Goal: Complete application form: Complete application form

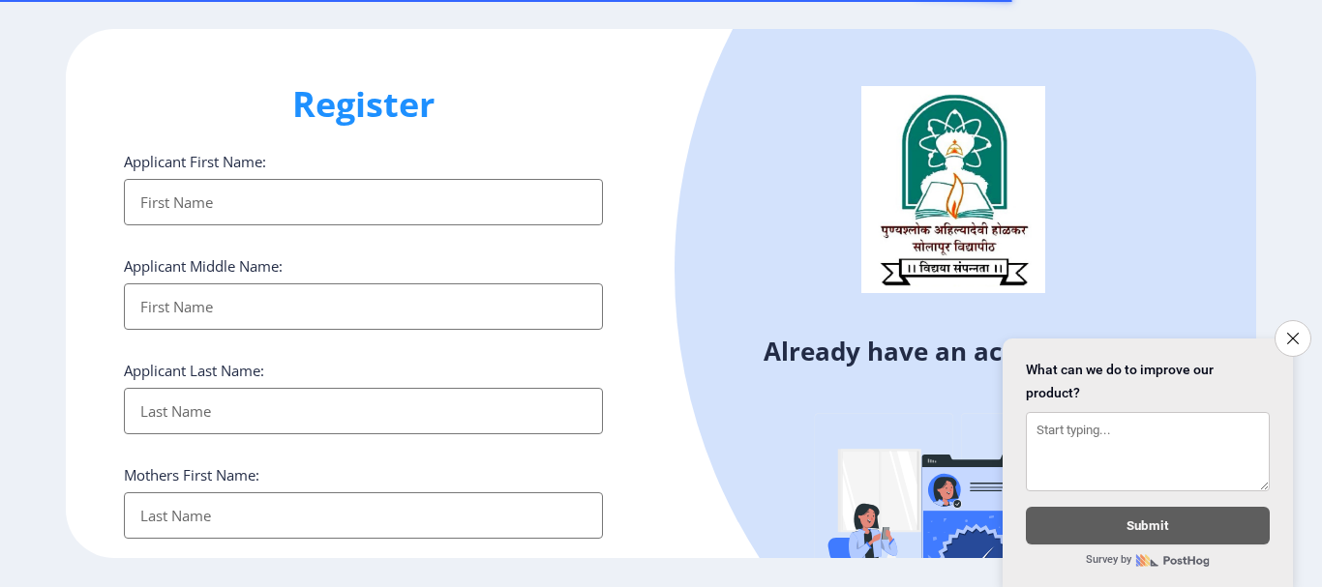
select select
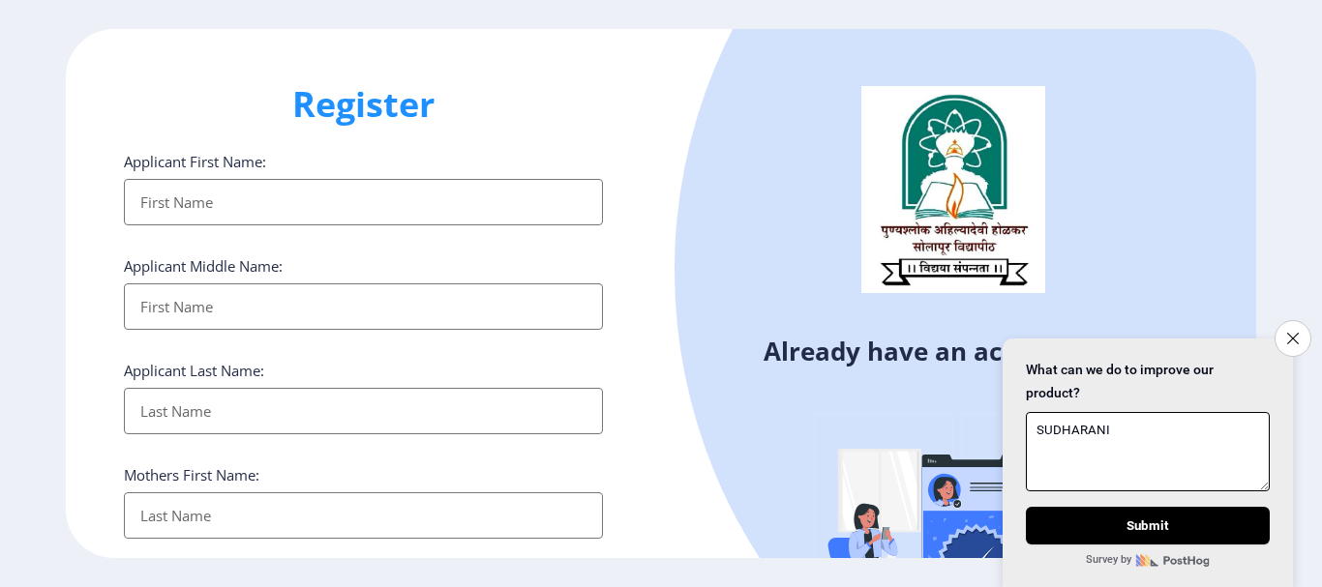
type textarea "SUDHARANI"
click at [426, 194] on input "Applicant First Name:" at bounding box center [363, 202] width 479 height 46
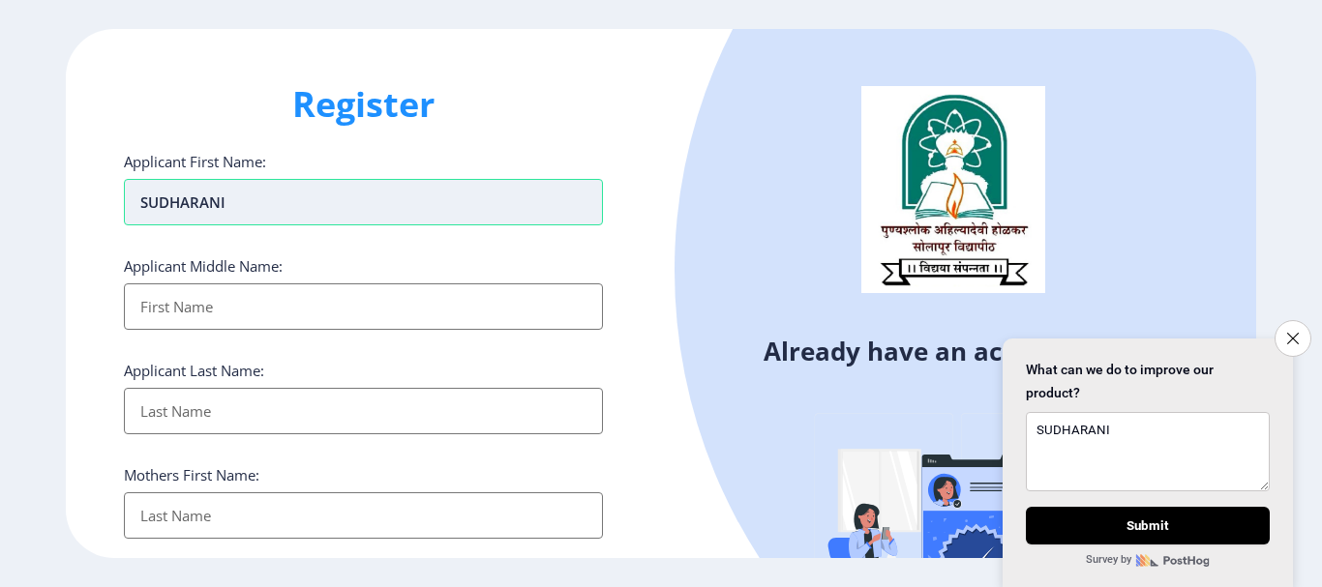
type input "SUDHARANI"
type input "[PERSON_NAME]"
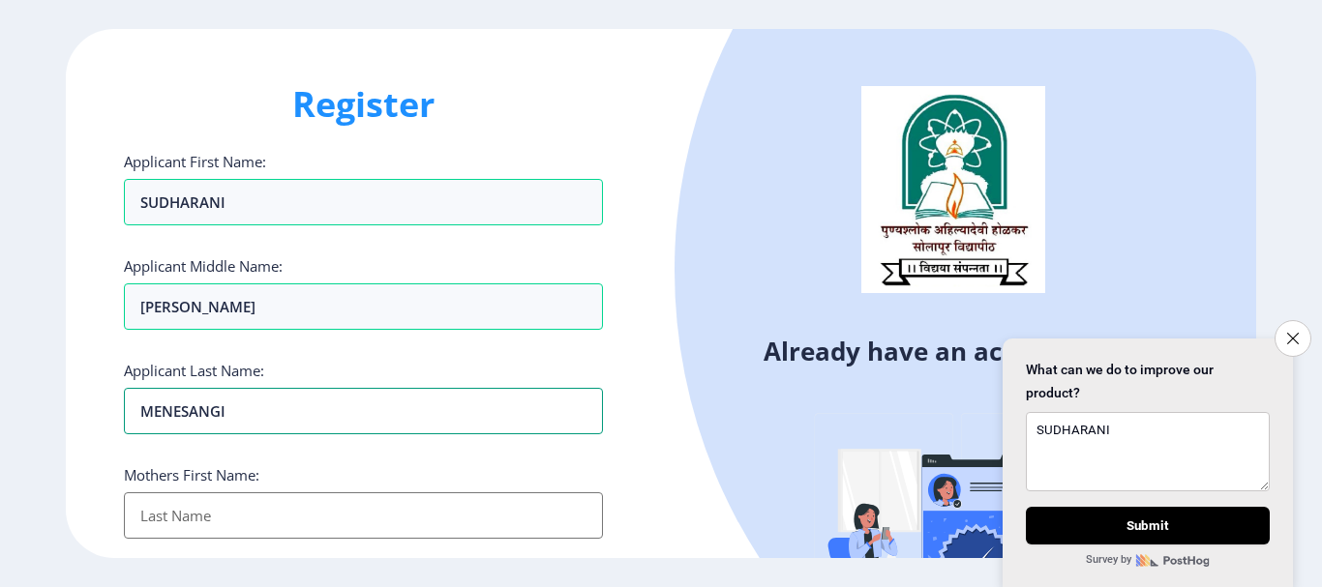
type input "MENESANGI"
click at [205, 533] on input "Applicant First Name:" at bounding box center [363, 516] width 479 height 46
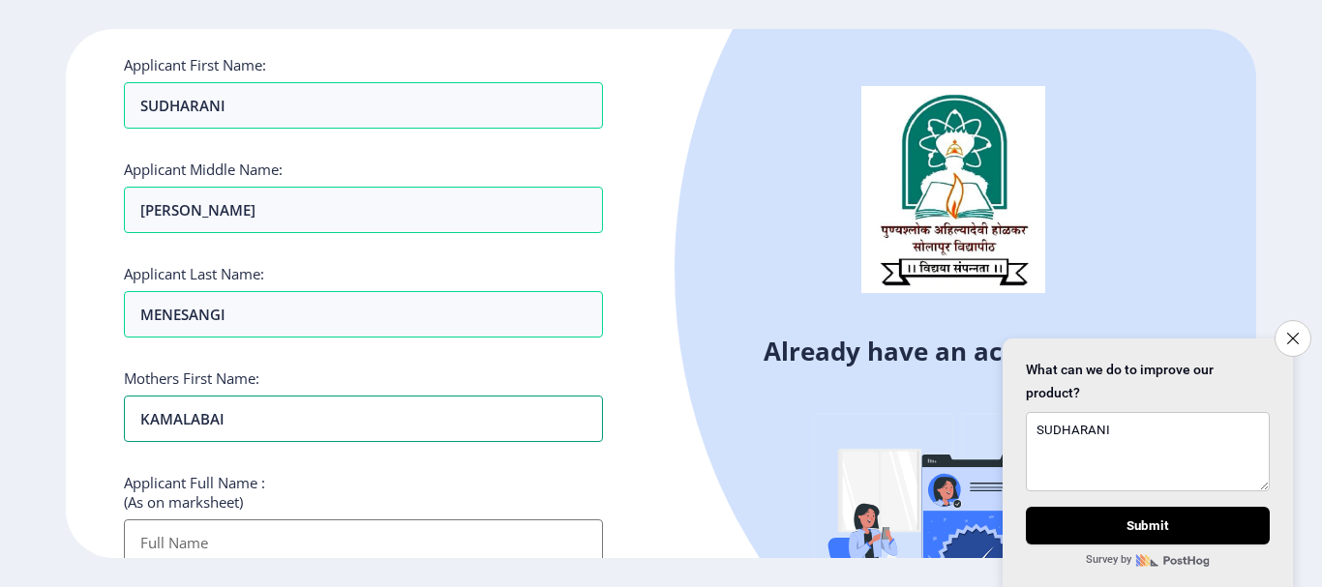
type input "KAMALABAI"
click at [337, 474] on div "Applicant Full Name : (As on marksheet)" at bounding box center [363, 519] width 479 height 93
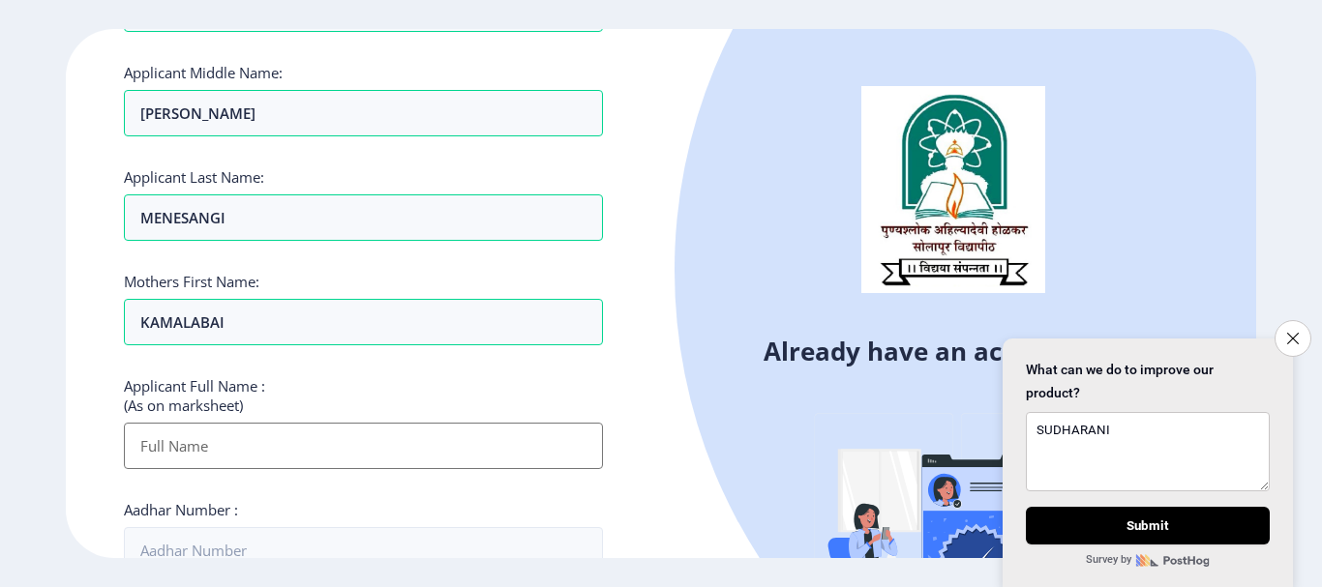
click at [277, 455] on input "Applicant First Name:" at bounding box center [363, 446] width 479 height 46
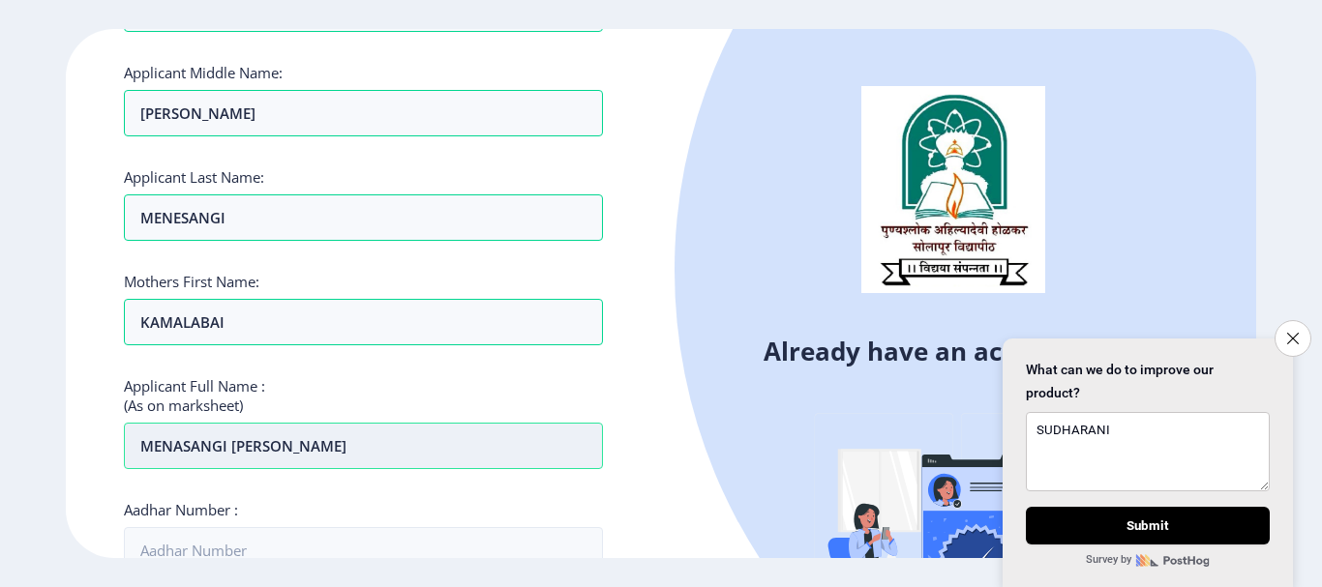
type input "MENASANGI [PERSON_NAME]"
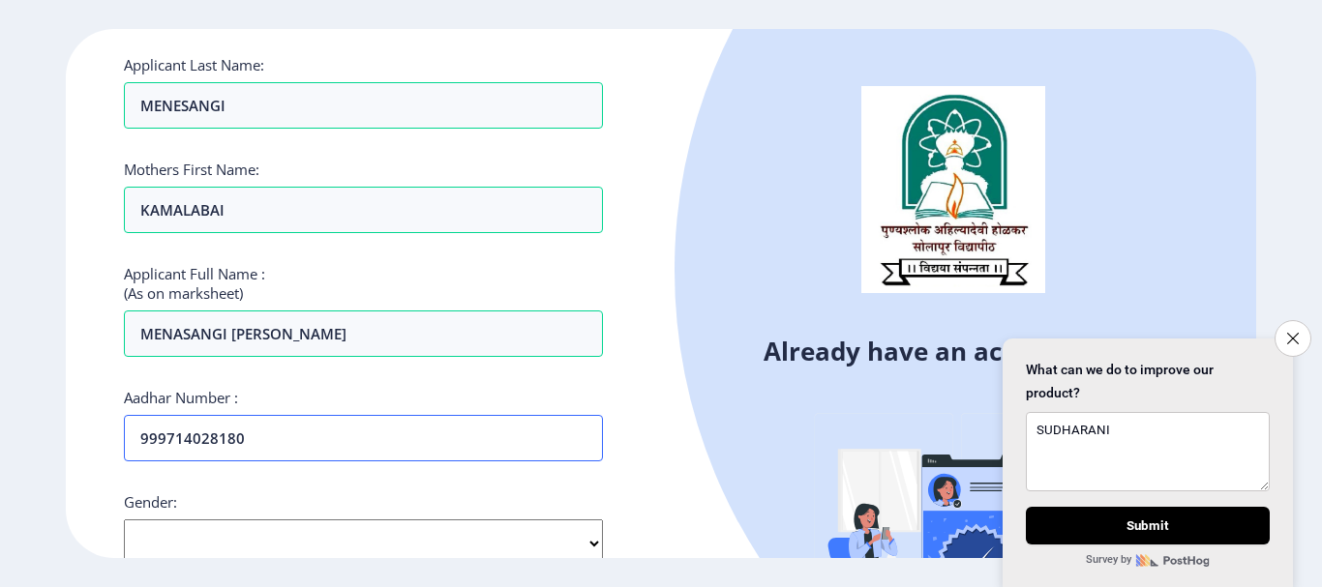
scroll to position [499, 0]
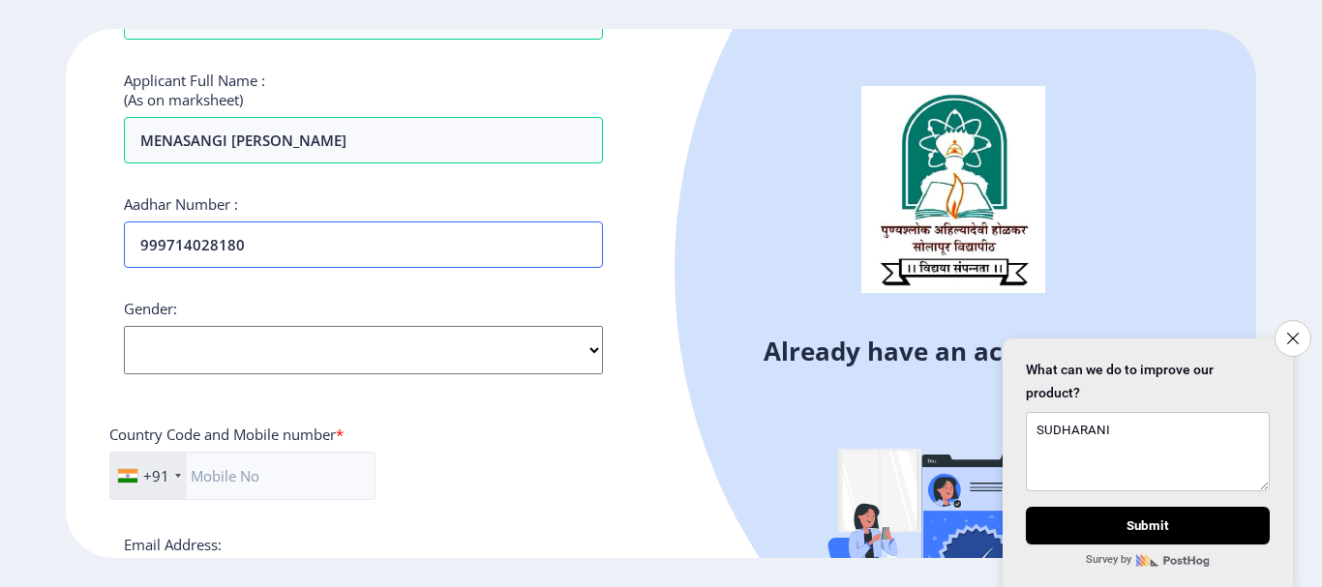
type input "999714028180"
click at [312, 356] on select "Select Gender [DEMOGRAPHIC_DATA] [DEMOGRAPHIC_DATA] Other" at bounding box center [363, 350] width 479 height 48
select select "[DEMOGRAPHIC_DATA]"
click at [124, 326] on select "Select Gender [DEMOGRAPHIC_DATA] [DEMOGRAPHIC_DATA] Other" at bounding box center [363, 350] width 479 height 48
click at [265, 472] on input "text" at bounding box center [242, 476] width 266 height 48
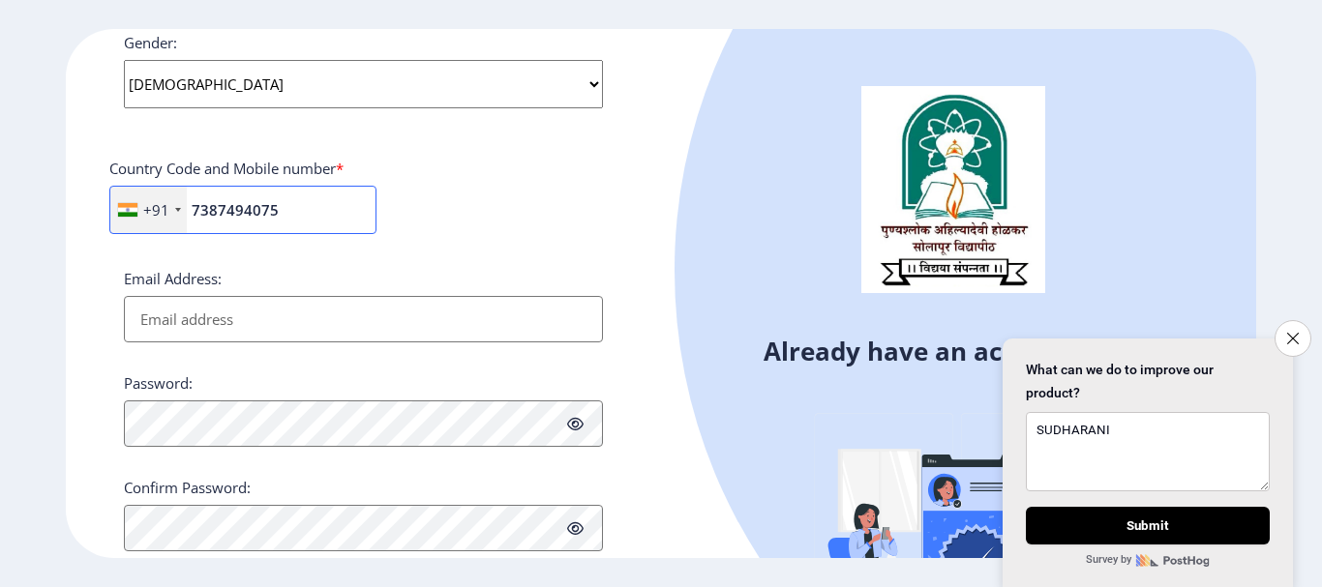
scroll to position [790, 0]
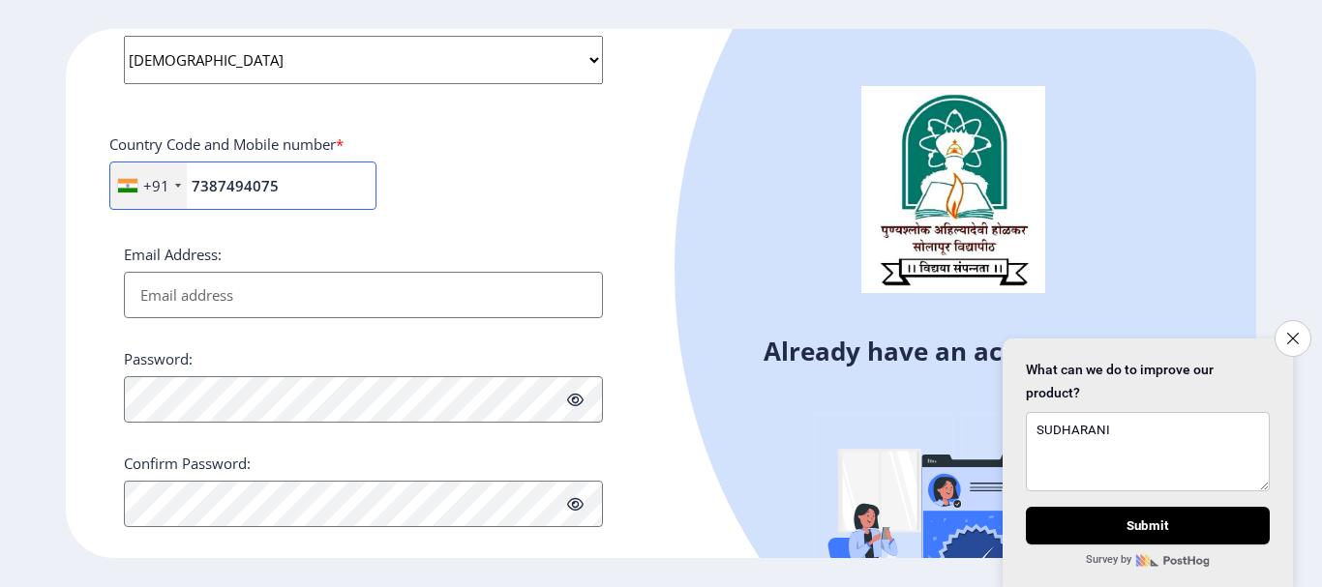
type input "7387494075"
click at [247, 302] on input "Email Address:" at bounding box center [363, 295] width 479 height 46
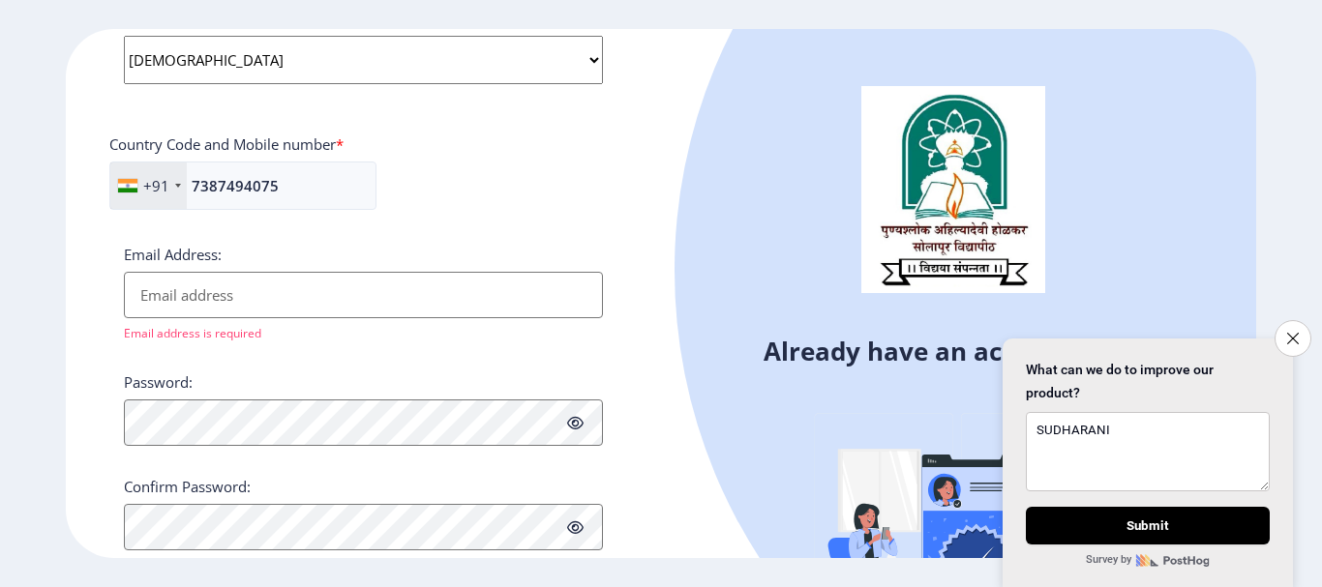
click at [213, 299] on input "Email Address:" at bounding box center [363, 295] width 479 height 46
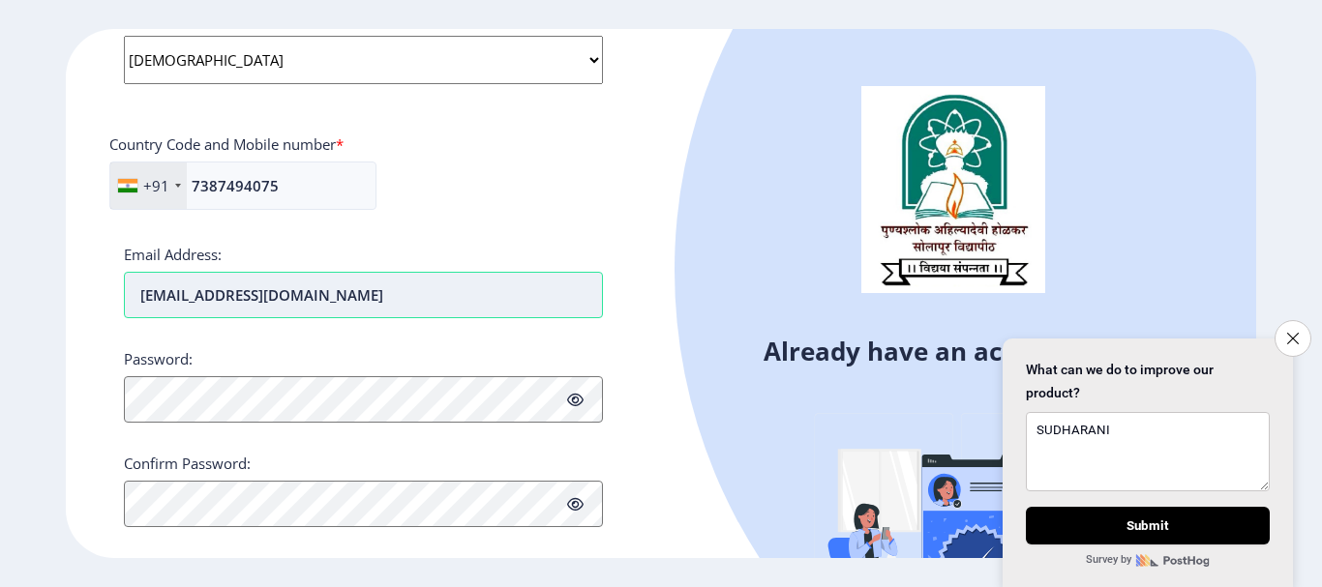
type input "[EMAIL_ADDRESS][DOMAIN_NAME]"
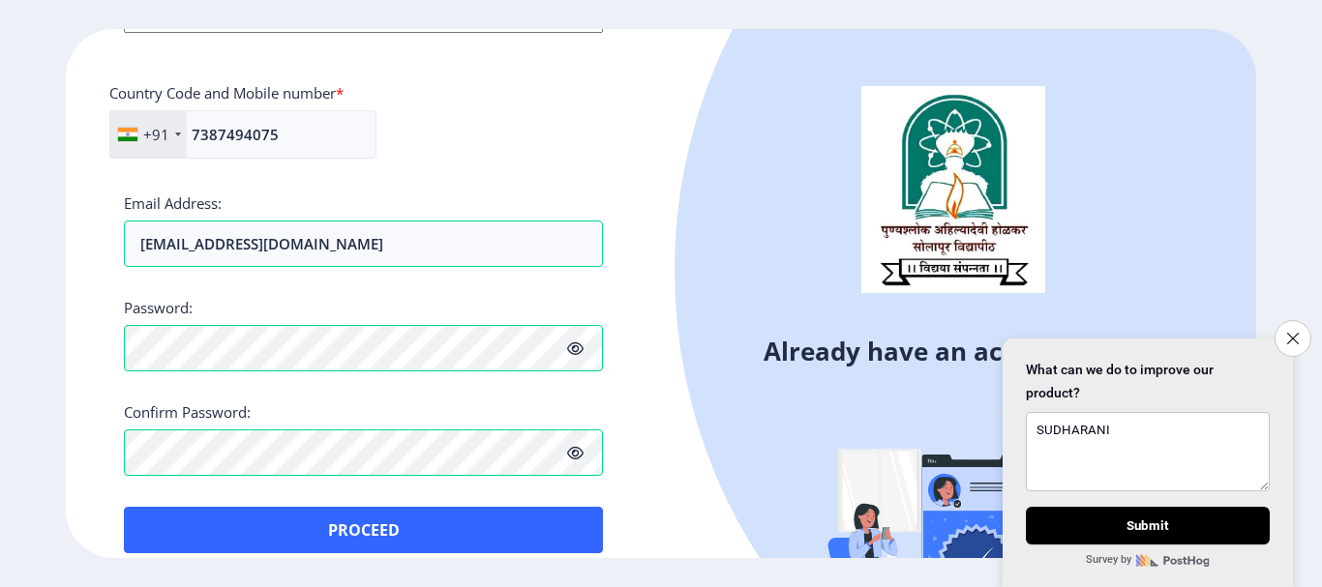
click at [67, 459] on div "Register Applicant First Name: [PERSON_NAME] Applicant Middle Name: [PERSON_NAM…" at bounding box center [363, 293] width 595 height 528
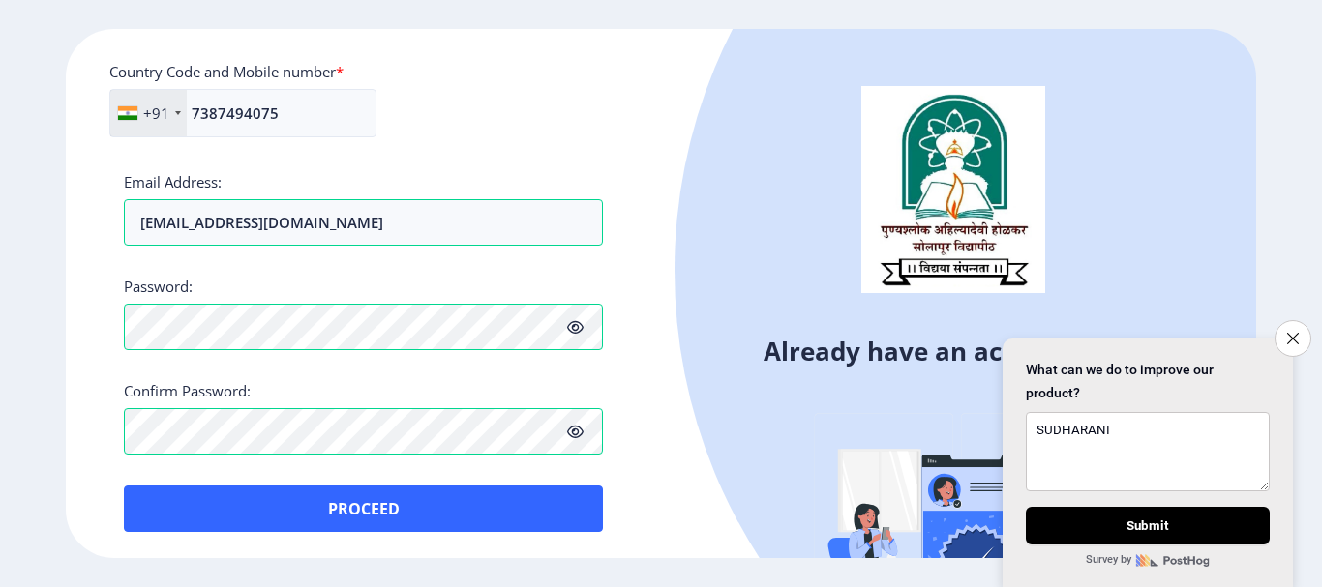
scroll to position [865, 0]
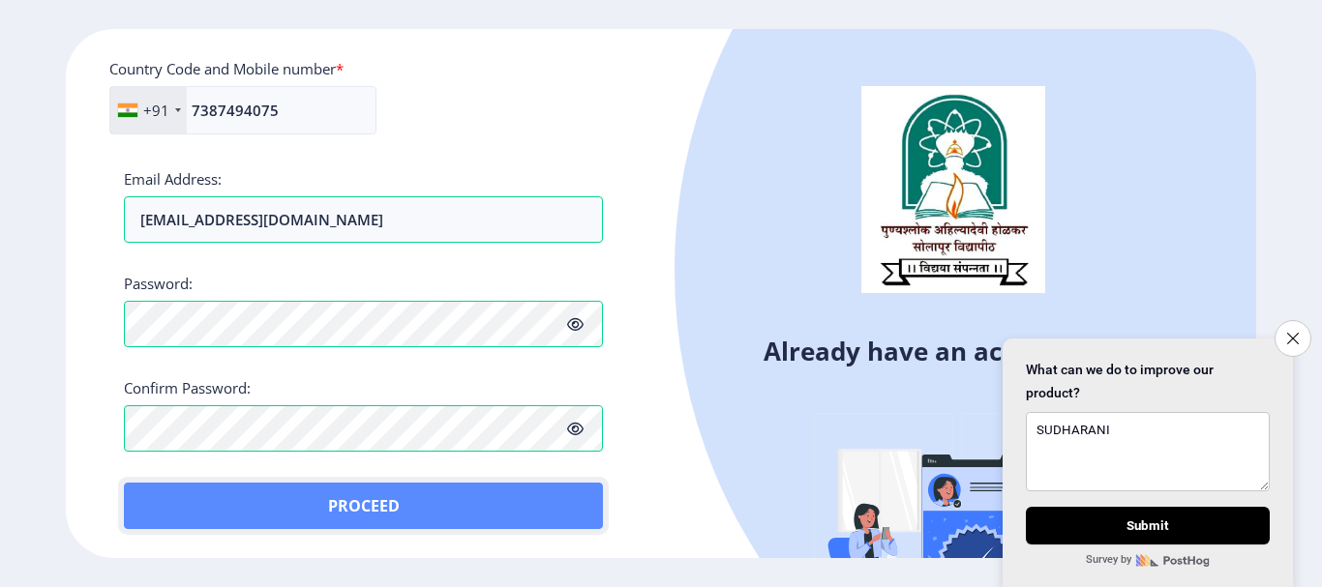
click at [361, 512] on button "Proceed" at bounding box center [363, 506] width 479 height 46
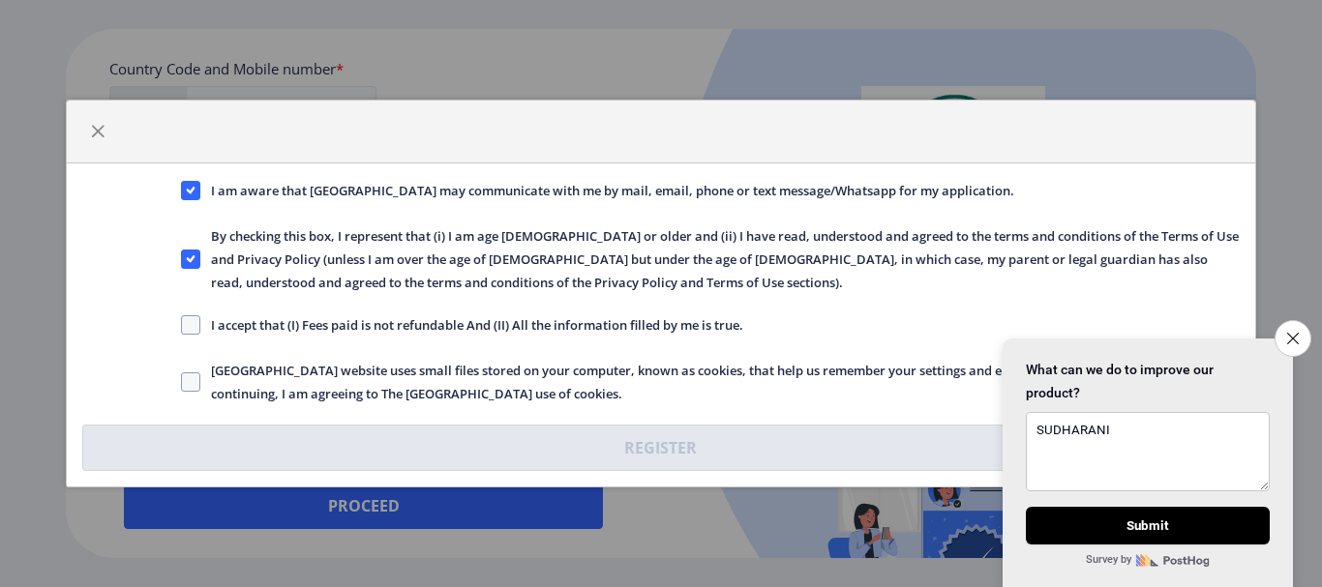
click at [202, 331] on span "I accept that (I) Fees paid is not refundable And (II) All the information fill…" at bounding box center [471, 325] width 543 height 23
click at [182, 326] on input "I accept that (I) Fees paid is not refundable And (II) All the information fill…" at bounding box center [181, 325] width 1 height 1
checkbox input "true"
click at [195, 383] on span at bounding box center [190, 382] width 19 height 19
click at [182, 383] on input "[GEOGRAPHIC_DATA] website uses small files stored on your computer, known as co…" at bounding box center [181, 382] width 1 height 1
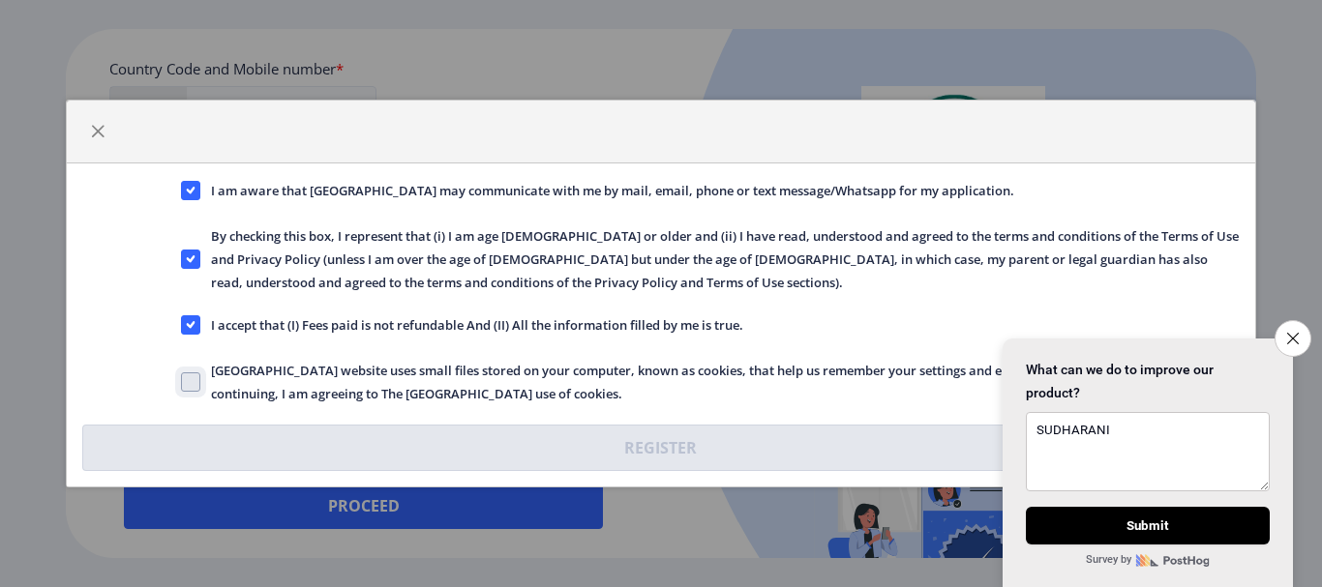
checkbox input "true"
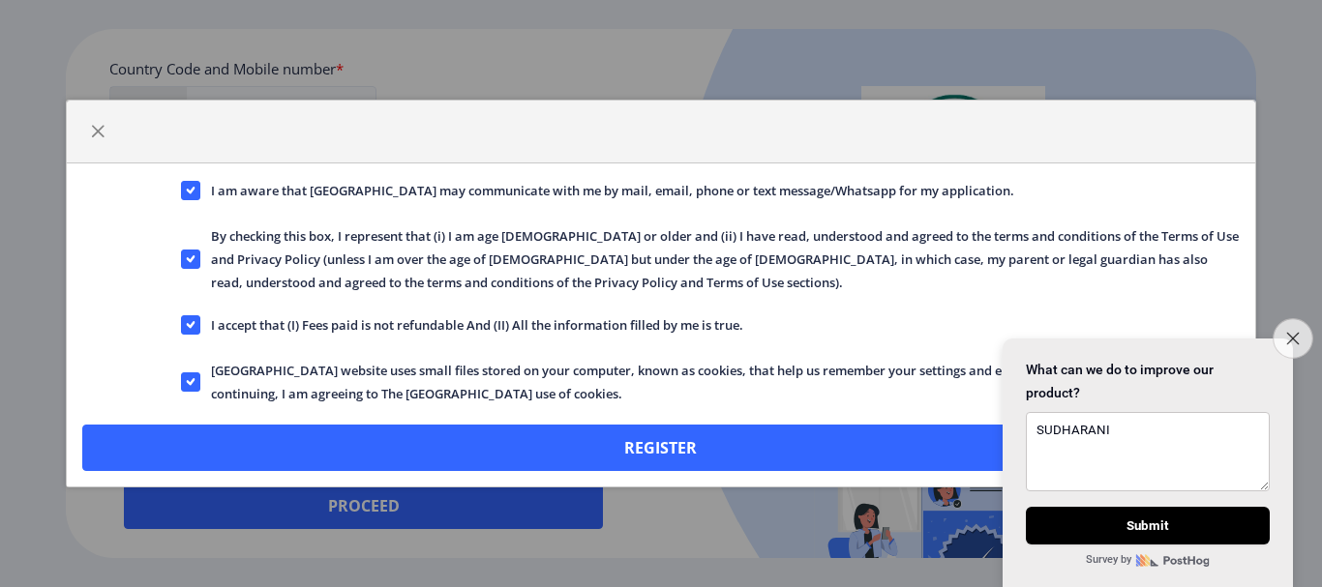
click at [1305, 325] on button "Close survey" at bounding box center [1292, 338] width 41 height 41
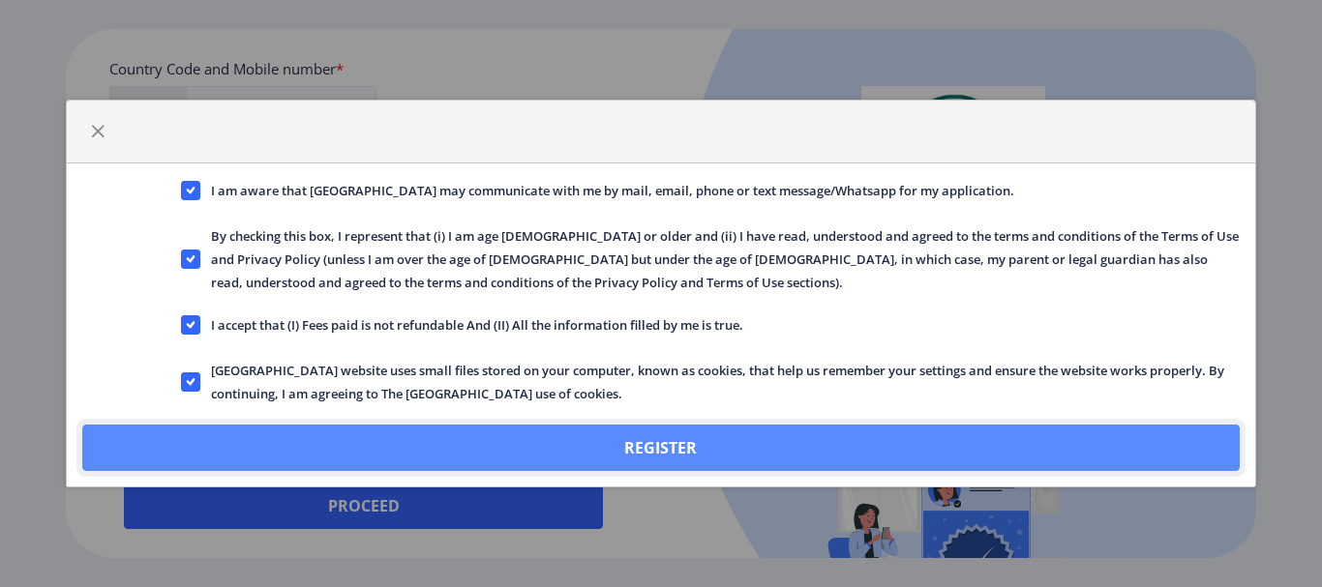
click at [936, 444] on button "Register" at bounding box center [660, 448] width 1156 height 46
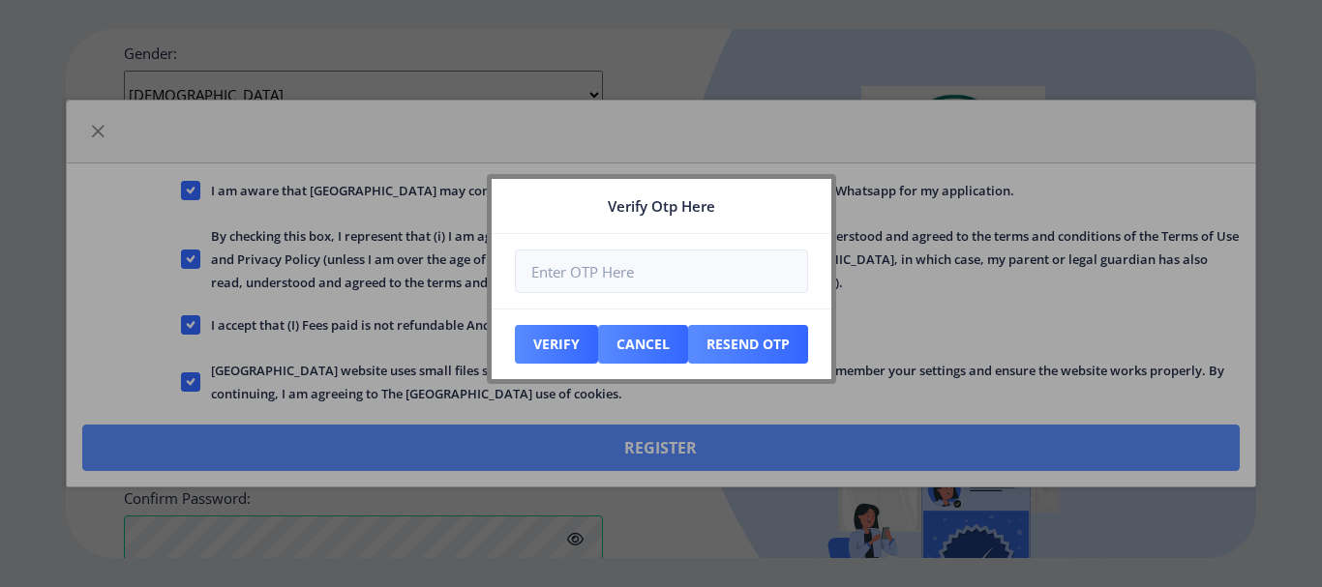
scroll to position [975, 0]
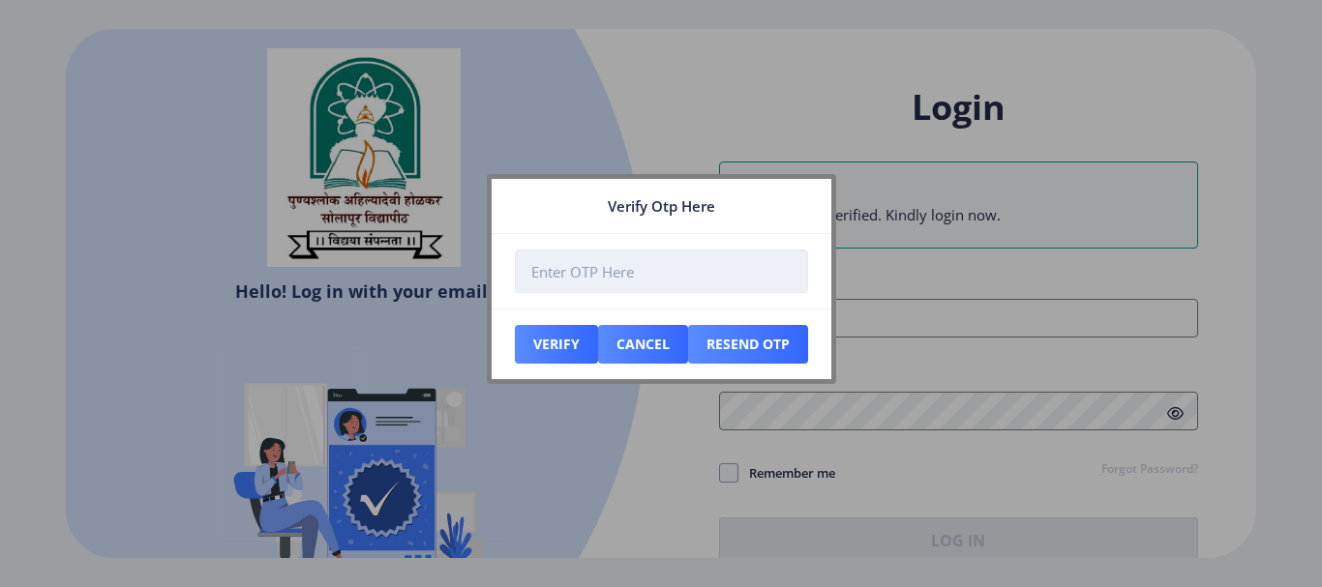
click at [630, 267] on input "number" at bounding box center [661, 272] width 293 height 44
type input "052019"
type input "[EMAIL_ADDRESS][DOMAIN_NAME]"
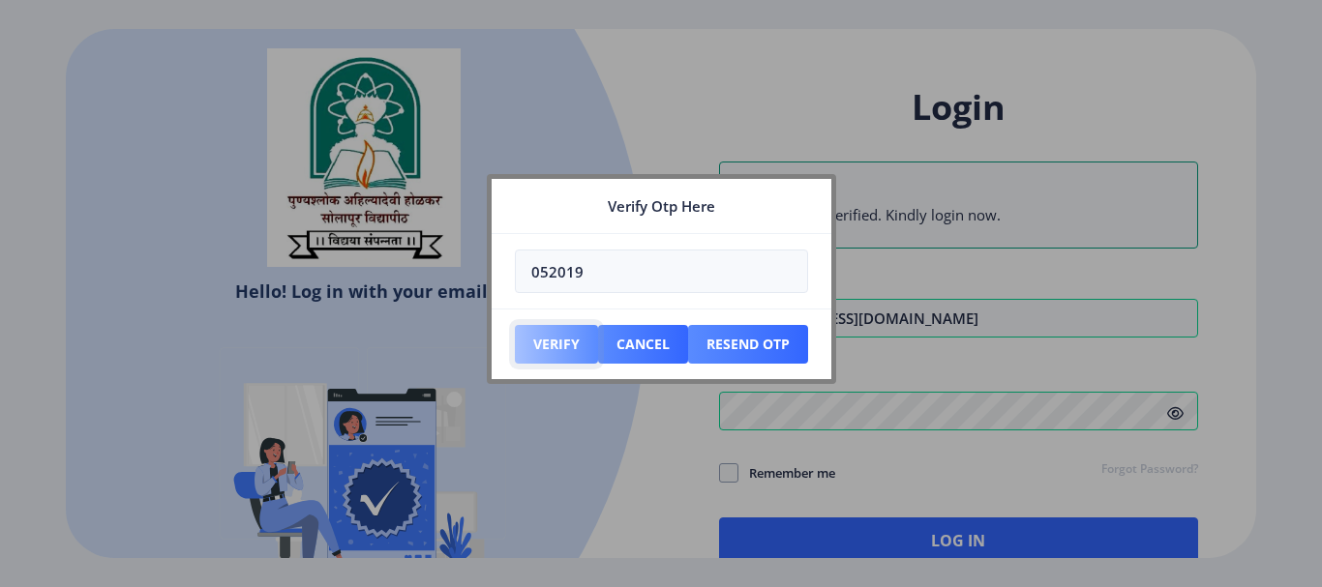
click at [535, 352] on button "Verify" at bounding box center [556, 344] width 83 height 39
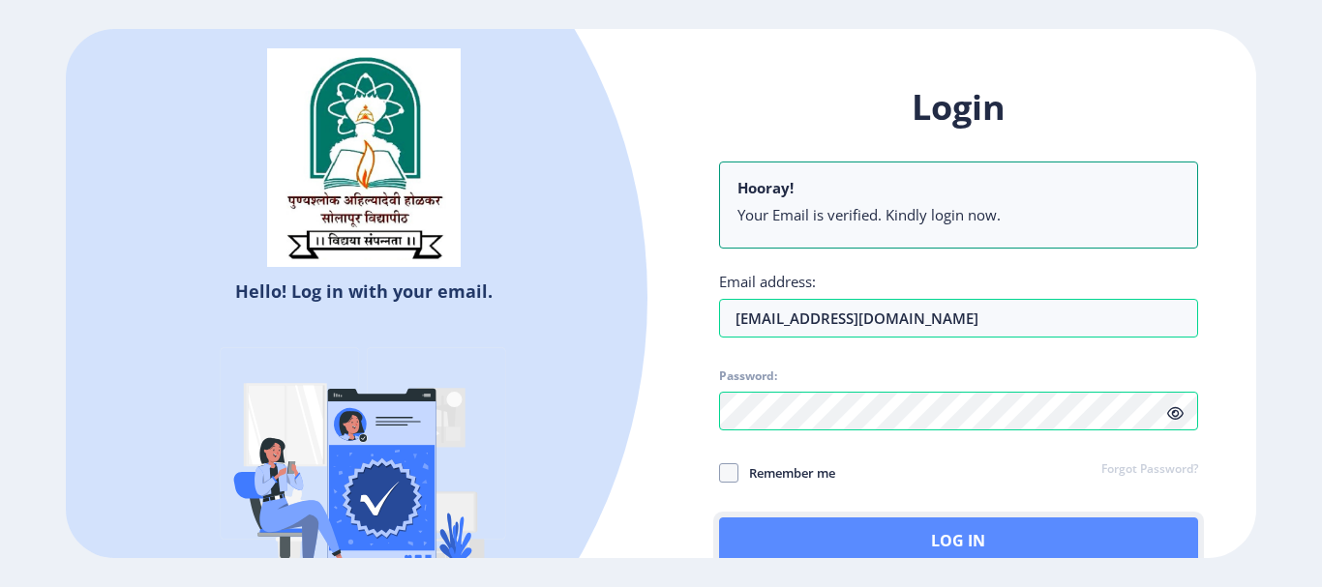
click at [882, 533] on button "Log In" at bounding box center [958, 541] width 479 height 46
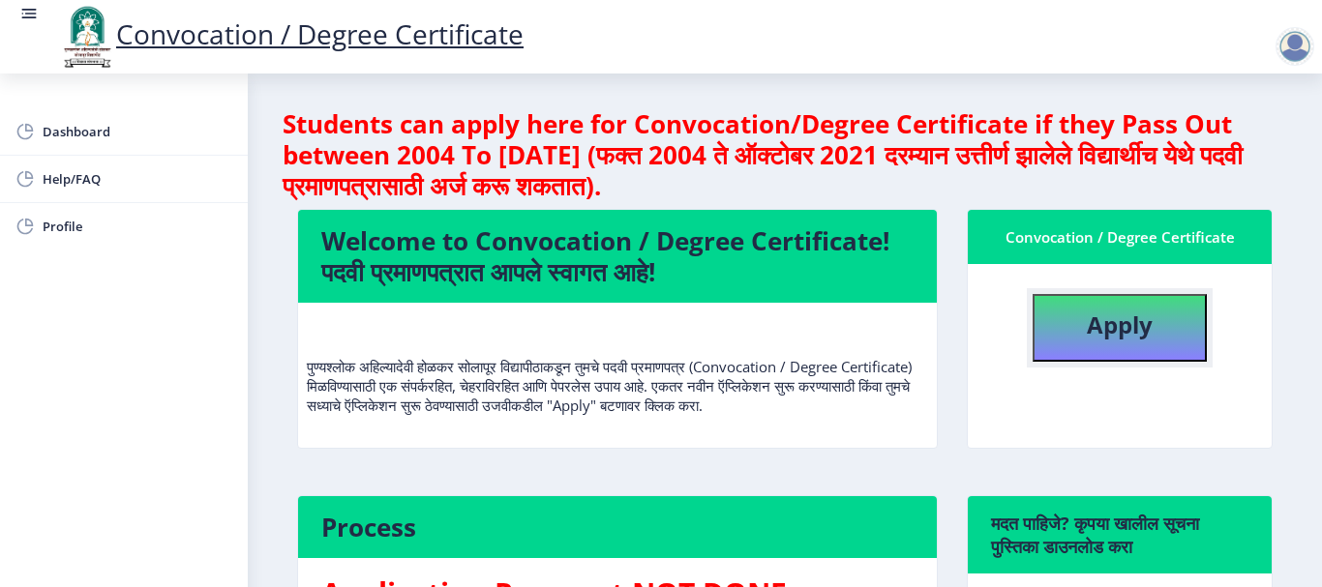
click at [1151, 346] on button "Apply" at bounding box center [1119, 328] width 174 height 68
select select
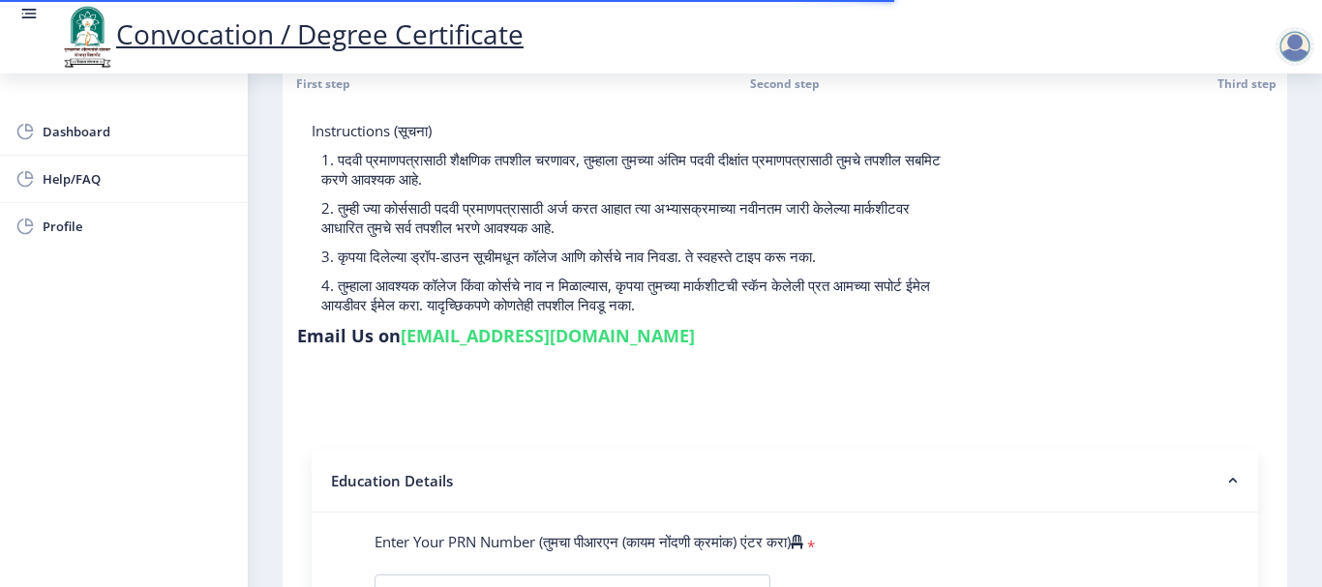
scroll to position [290, 0]
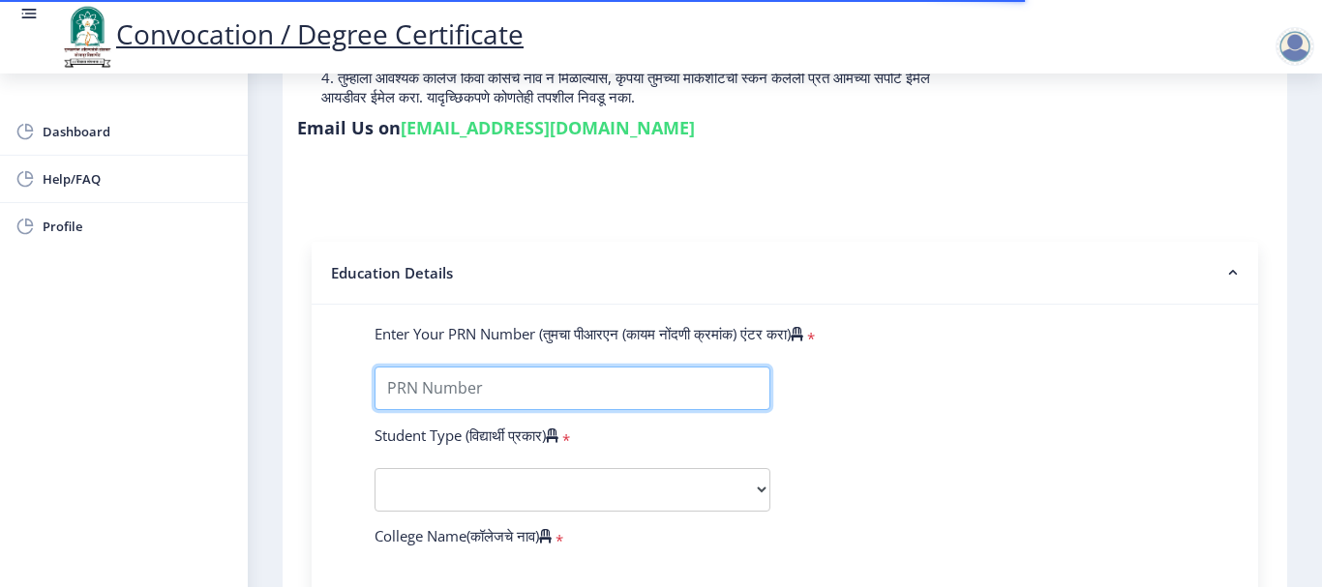
click at [570, 398] on input "Enter Your PRN Number (तुमचा पीआरएन (कायम नोंदणी क्रमांक) एंटर करा)" at bounding box center [572, 389] width 396 height 44
type input "202301020073937"
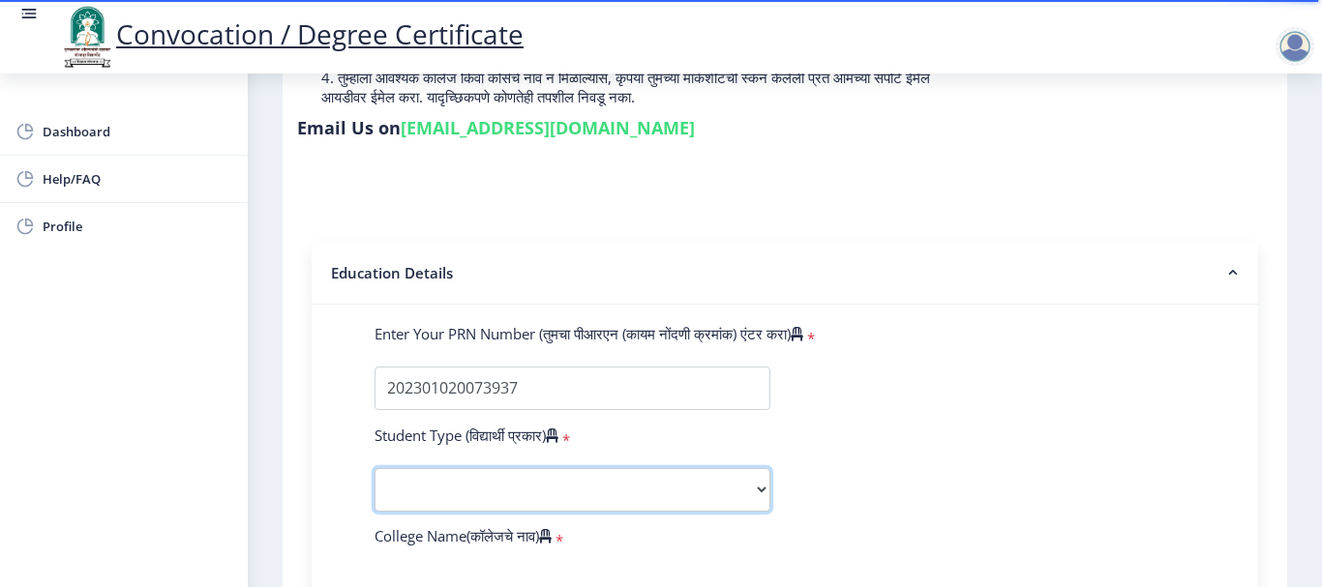
click at [634, 491] on select "Select Student Type Regular External" at bounding box center [572, 490] width 396 height 44
select select "Regular"
click at [374, 468] on select "Select Student Type Regular External" at bounding box center [572, 490] width 396 height 44
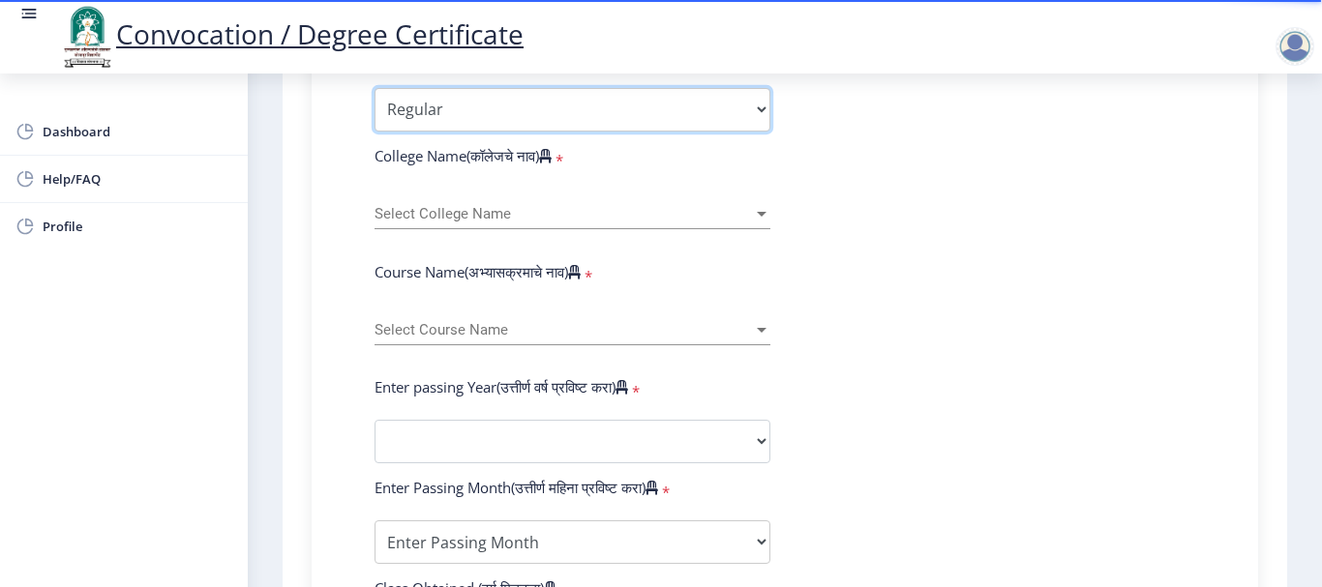
scroll to position [677, 0]
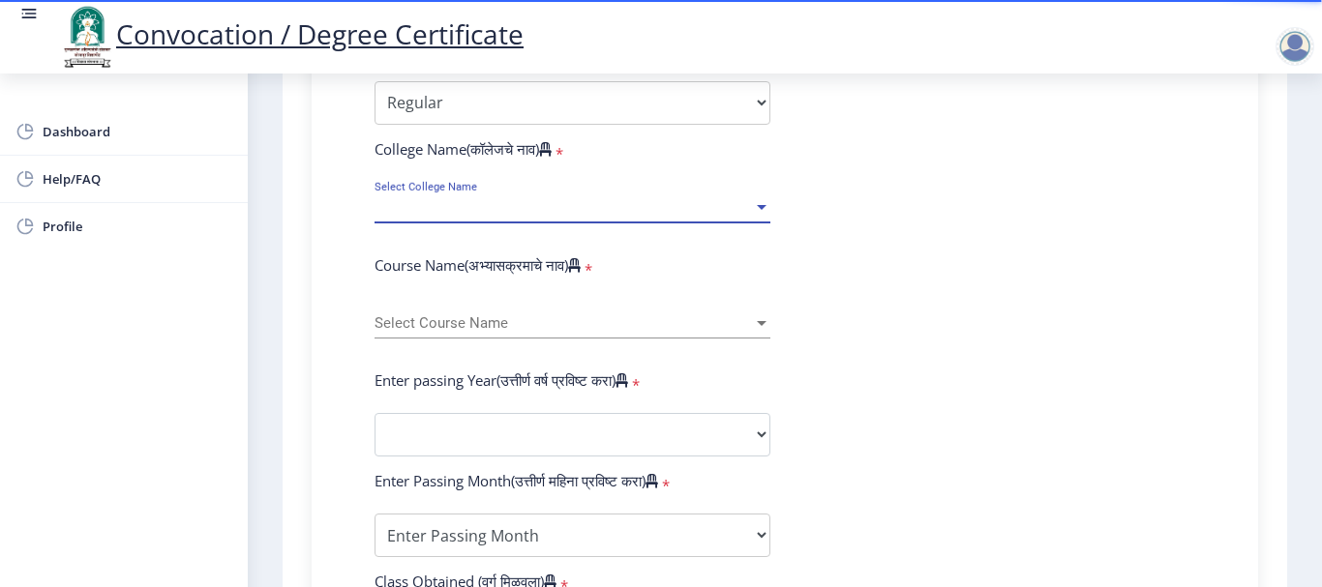
click at [553, 207] on span "Select College Name" at bounding box center [563, 207] width 378 height 16
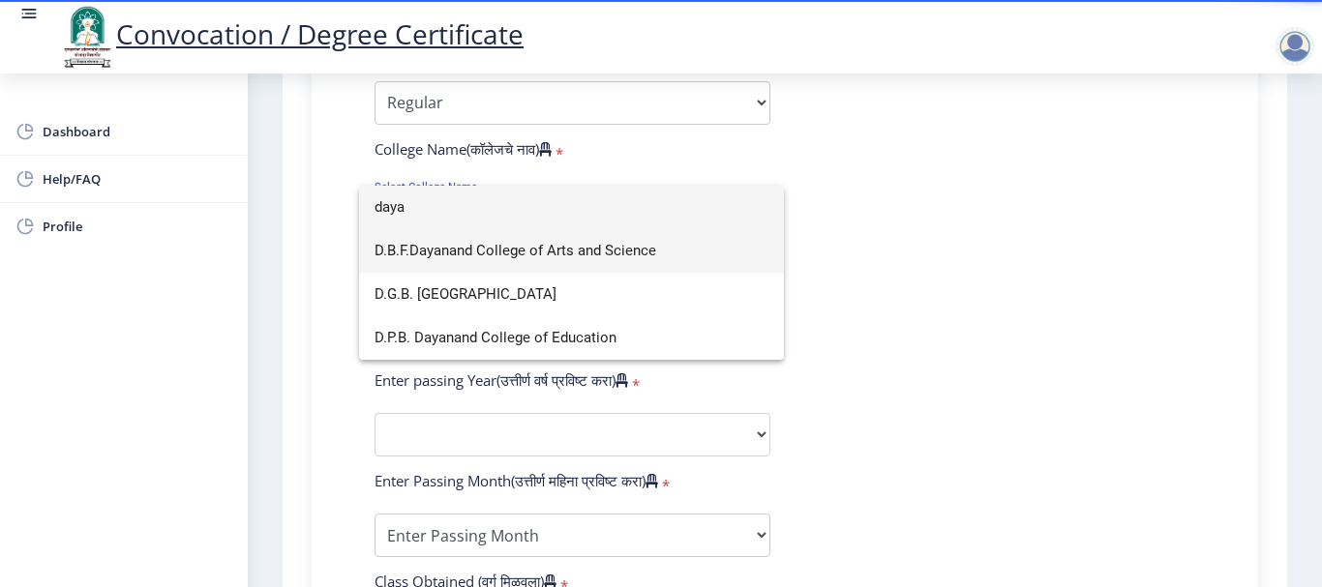
type input "daya"
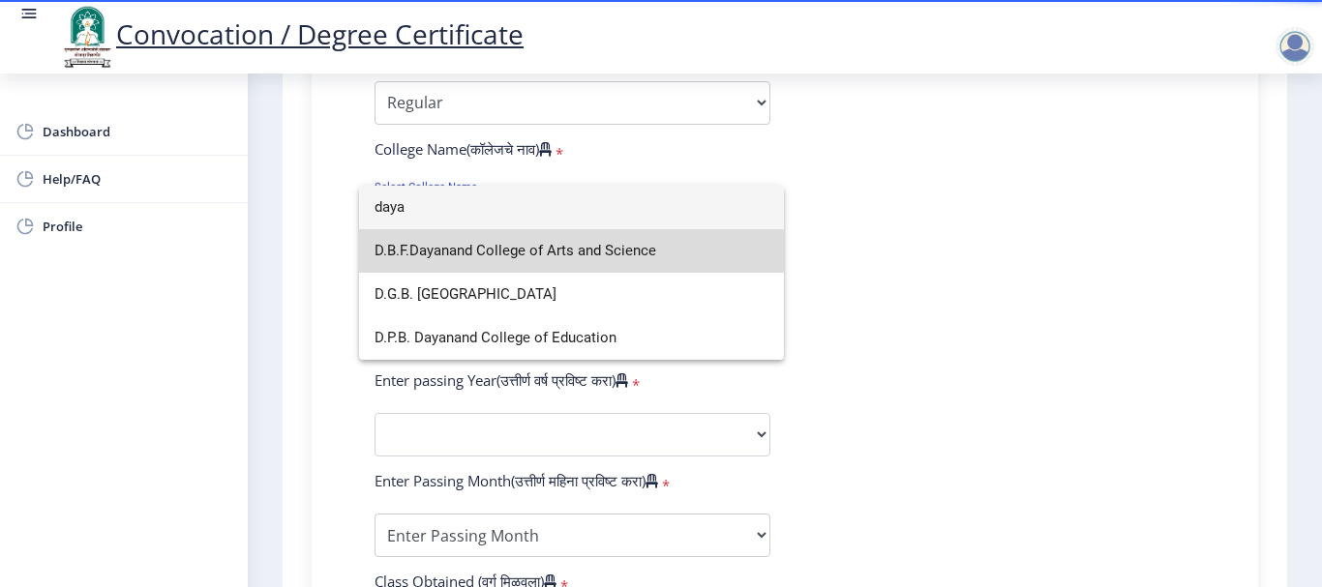
click at [596, 257] on span "D.B.F.Dayanand College of Arts and Science" at bounding box center [571, 251] width 394 height 44
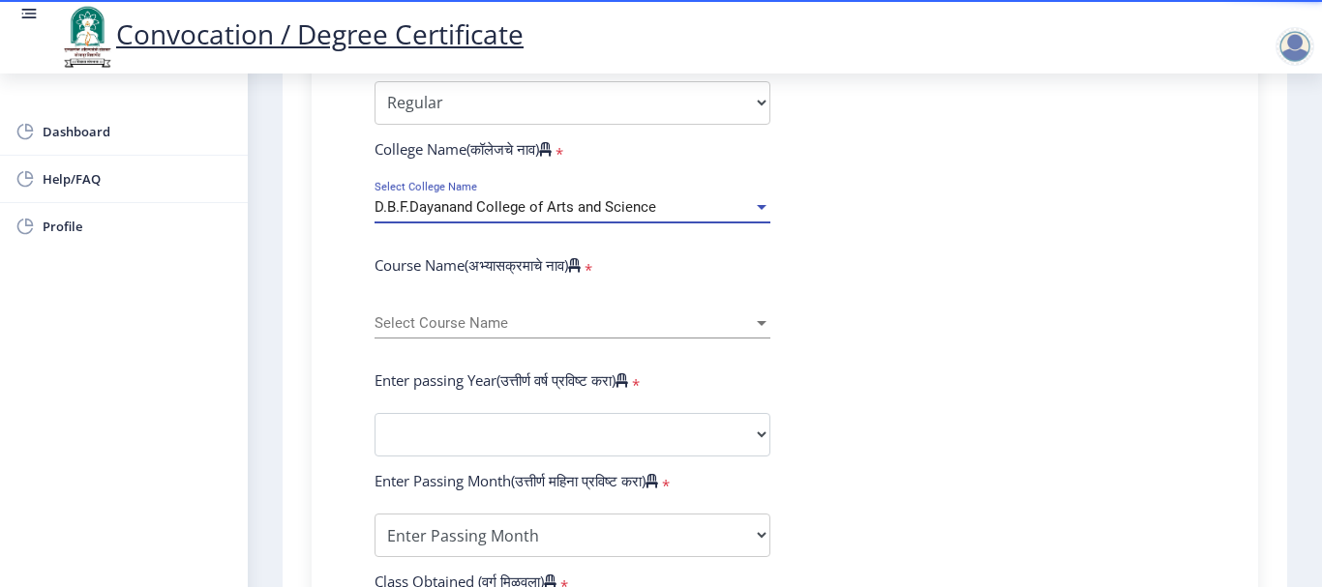
click at [554, 321] on span "Select Course Name" at bounding box center [563, 323] width 378 height 16
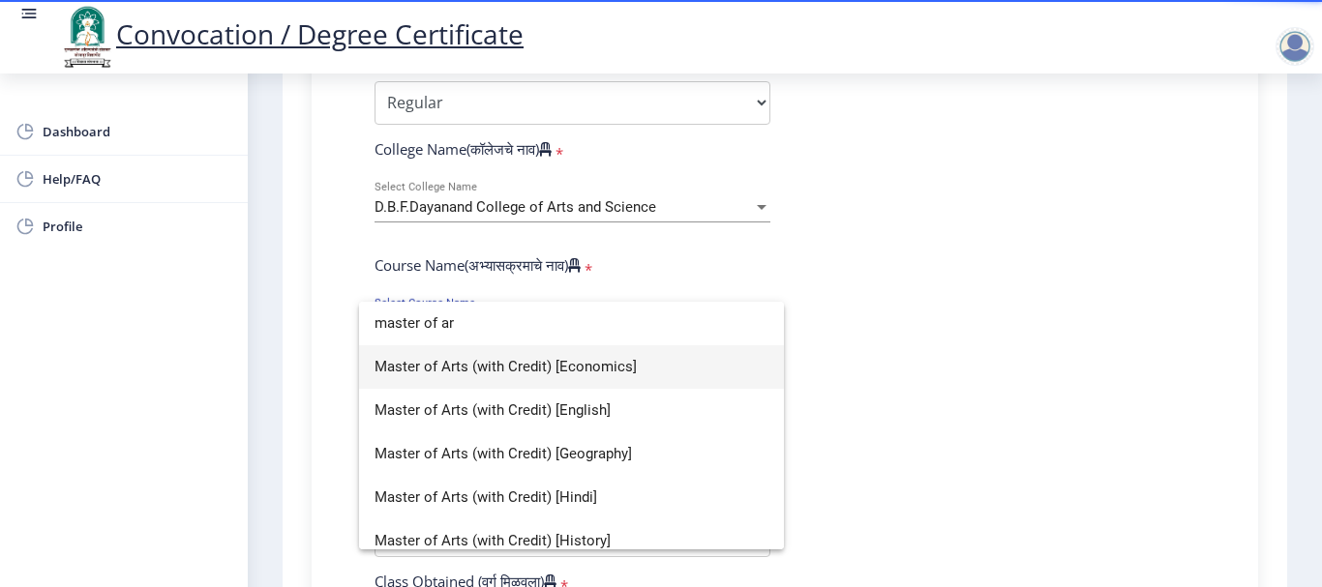
type input "master of ar"
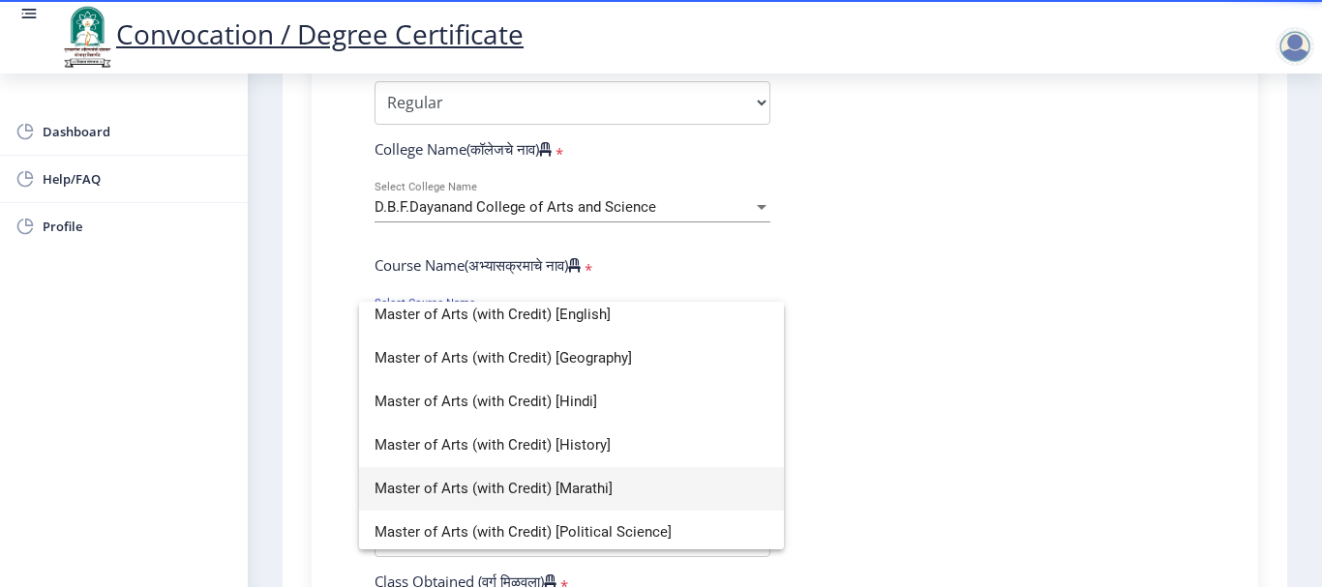
scroll to position [98, 0]
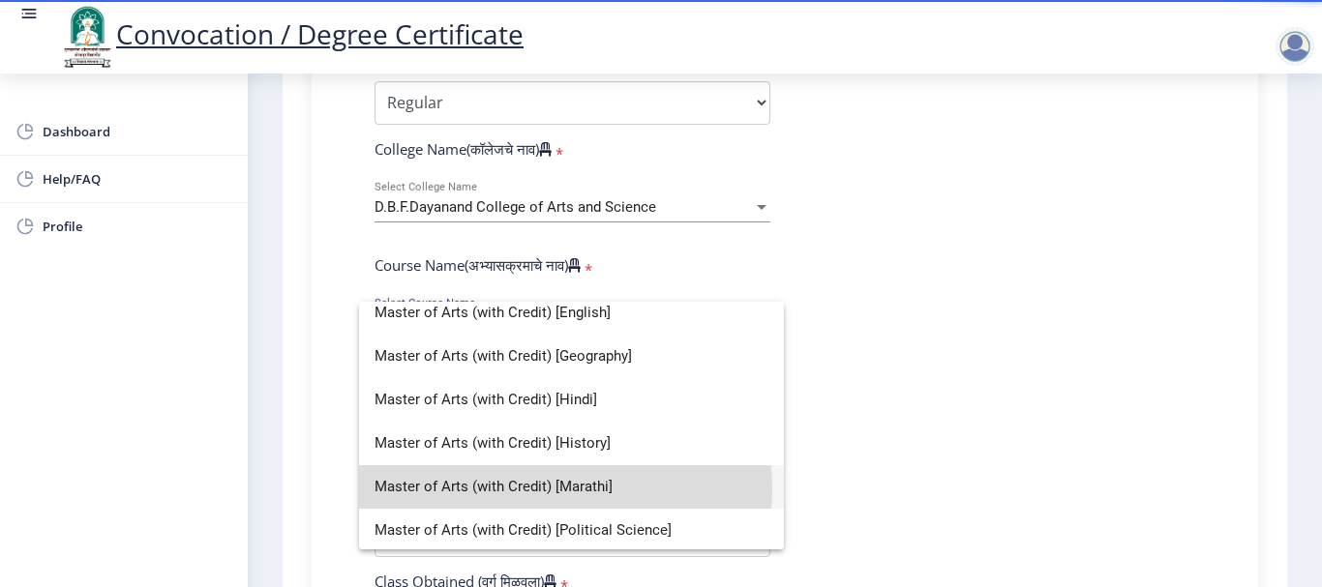
click at [565, 489] on span "Master of Arts (with Credit) [Marathi]" at bounding box center [571, 487] width 394 height 44
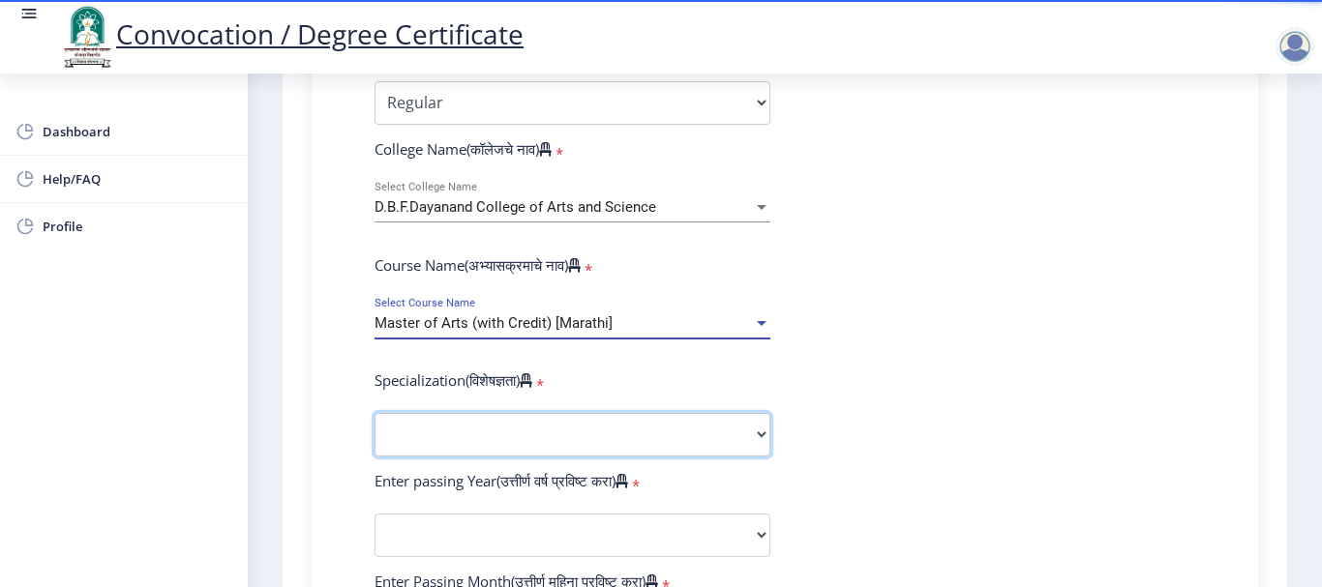
click at [452, 436] on select "Specialization English Hindi Marathi Urdu Ancient Indian History Culture & Arch…" at bounding box center [572, 435] width 396 height 44
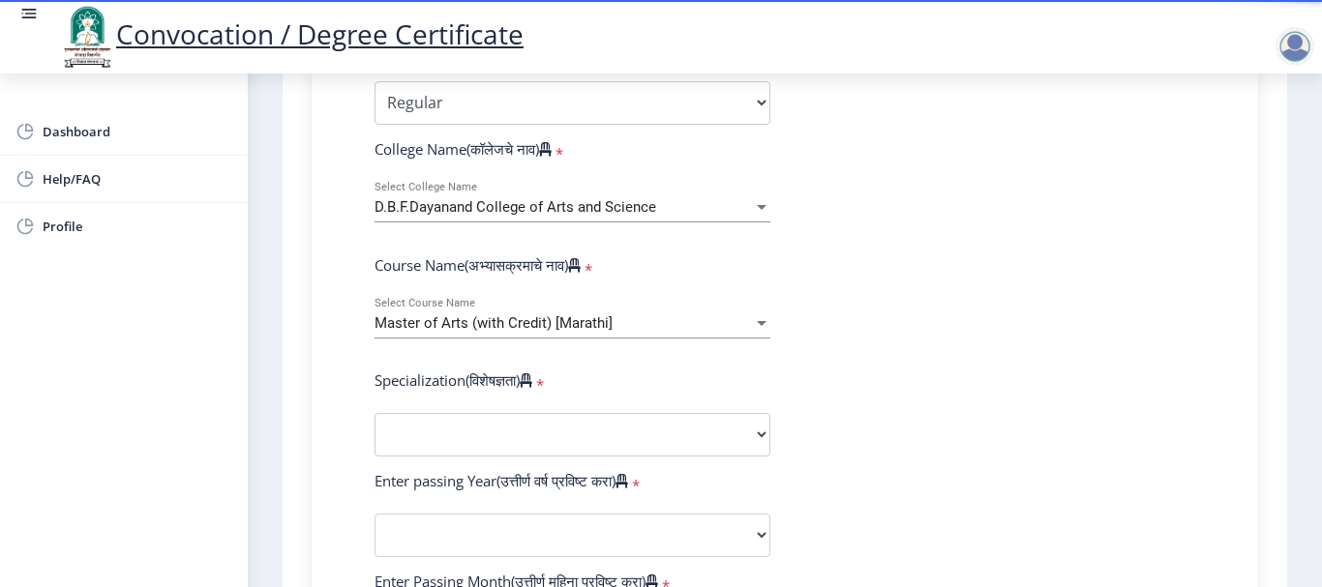
click at [1017, 427] on form "Enter Your PRN Number (तुमचा पीआरएन (कायम नोंदणी क्रमांक) एंटर करा) * Student T…" at bounding box center [785, 500] width 850 height 1126
click at [482, 439] on select "Specialization English Hindi Marathi Urdu Ancient Indian History Culture & Arch…" at bounding box center [572, 435] width 396 height 44
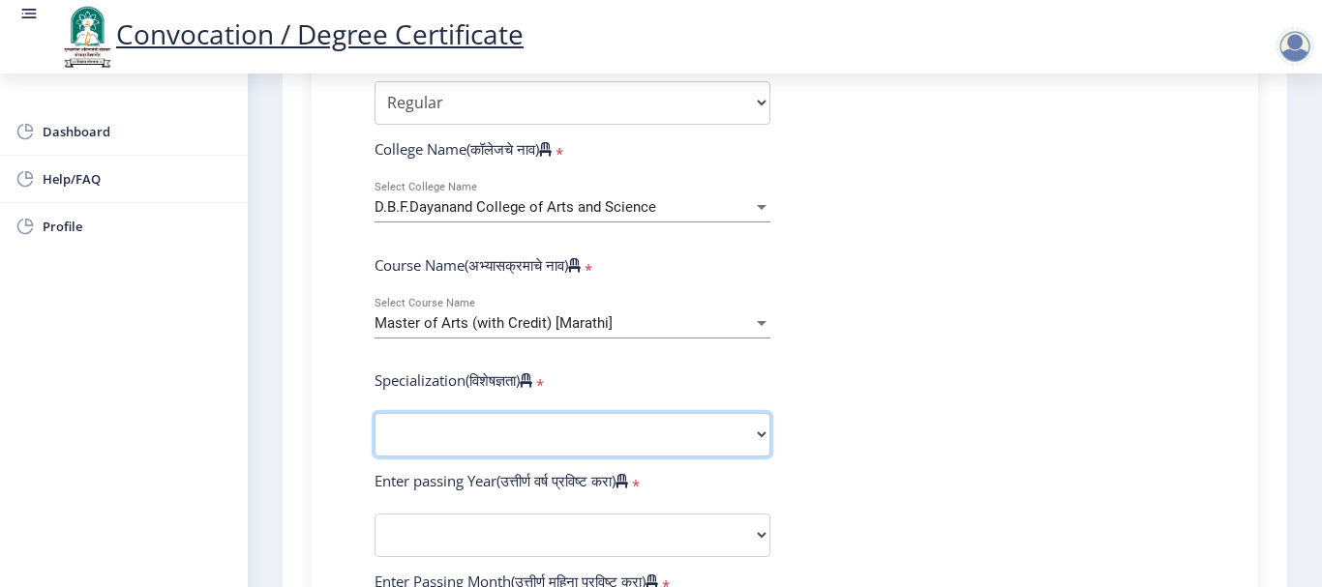
select select "Marathi"
click at [374, 413] on select "Specialization English Hindi Marathi Urdu Ancient Indian History Culture & Arch…" at bounding box center [572, 435] width 396 height 44
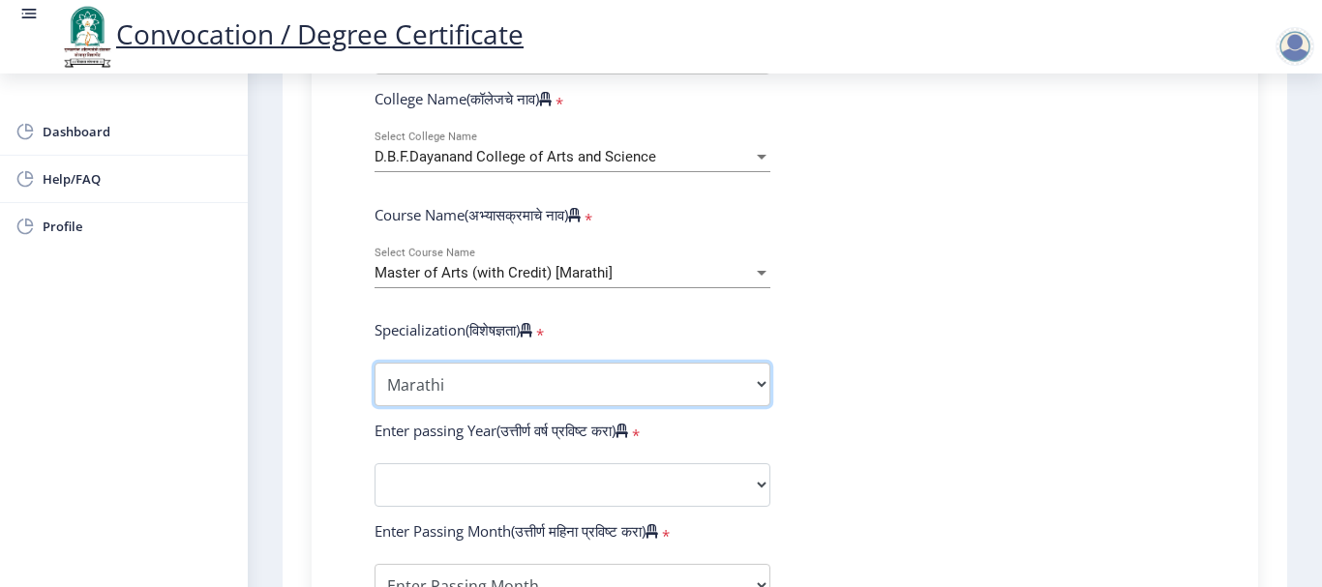
scroll to position [774, 0]
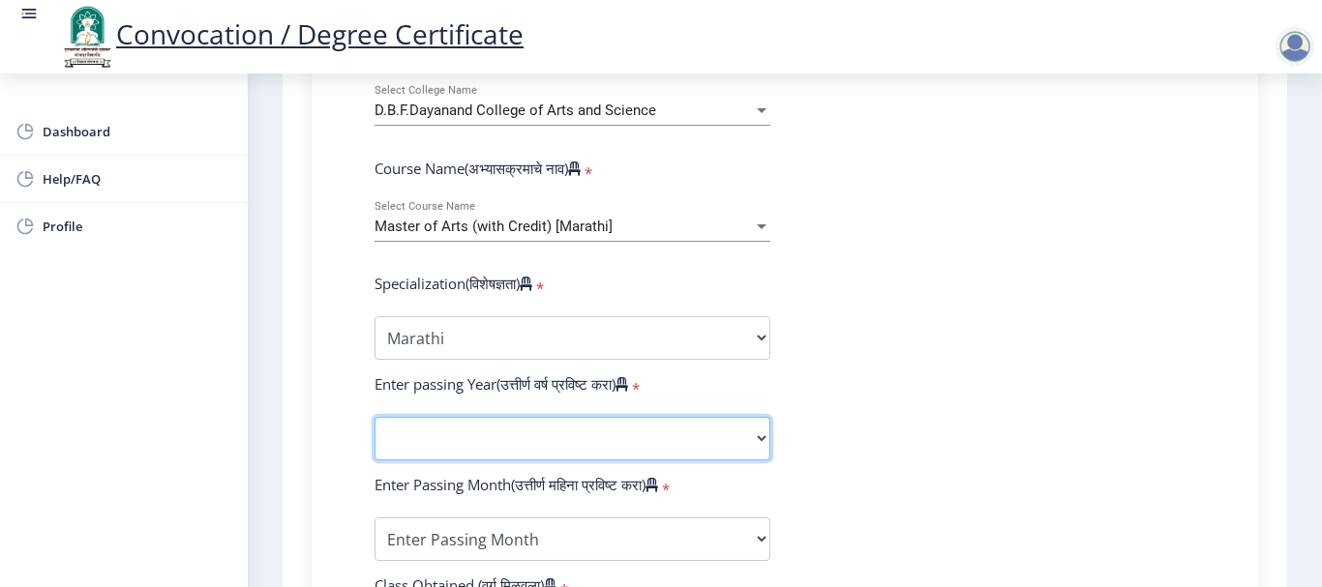
click at [521, 438] on select "2025 2024 2023 2022 2021 2020 2019 2018 2017 2016 2015 2014 2013 2012 2011 2010…" at bounding box center [572, 439] width 396 height 44
select select "2023"
click at [374, 417] on select "2025 2024 2023 2022 2021 2020 2019 2018 2017 2016 2015 2014 2013 2012 2011 2010…" at bounding box center [572, 439] width 396 height 44
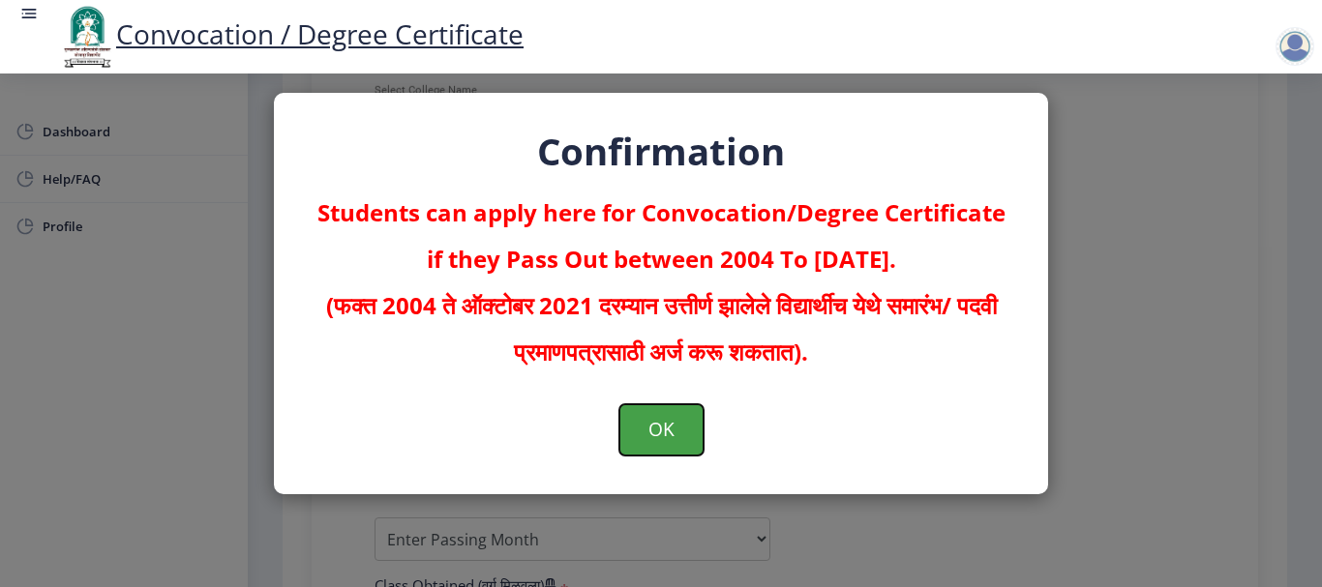
click at [667, 420] on button "OK" at bounding box center [661, 429] width 84 height 50
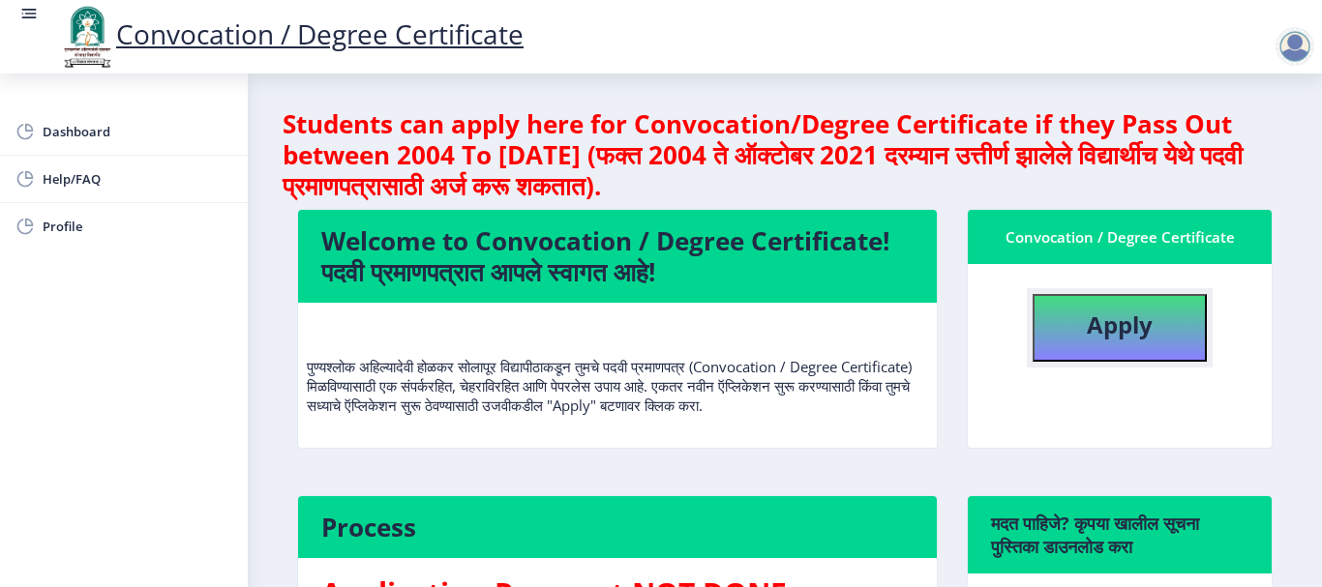
click at [1078, 335] on button "Apply" at bounding box center [1119, 328] width 174 height 68
select select
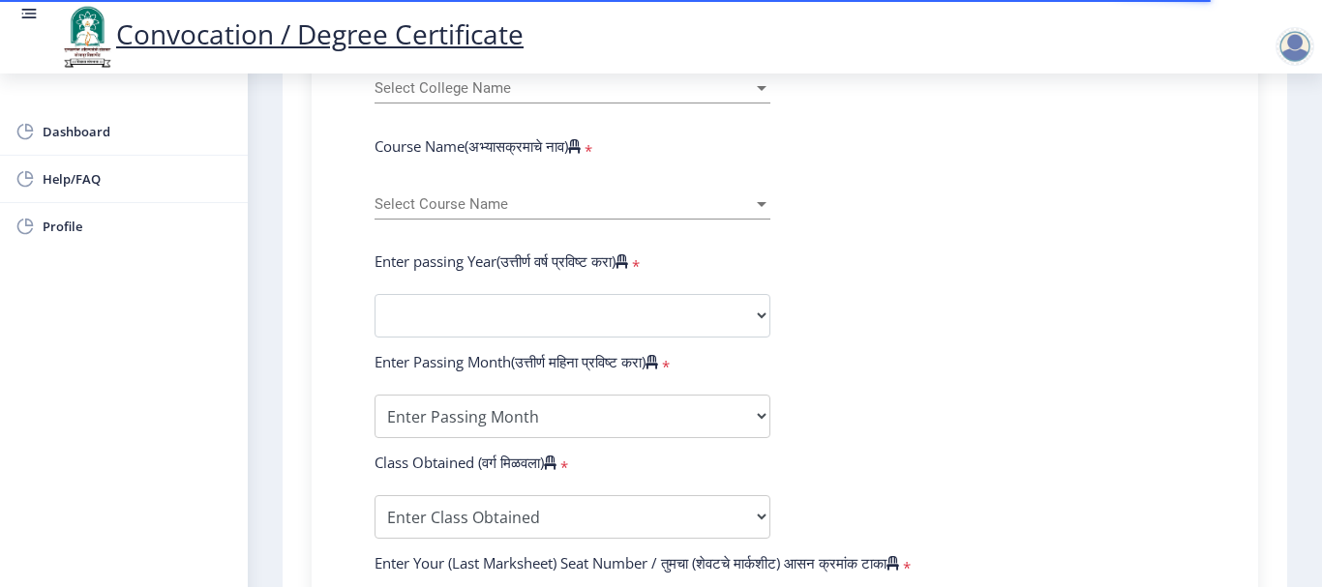
scroll to position [774, 0]
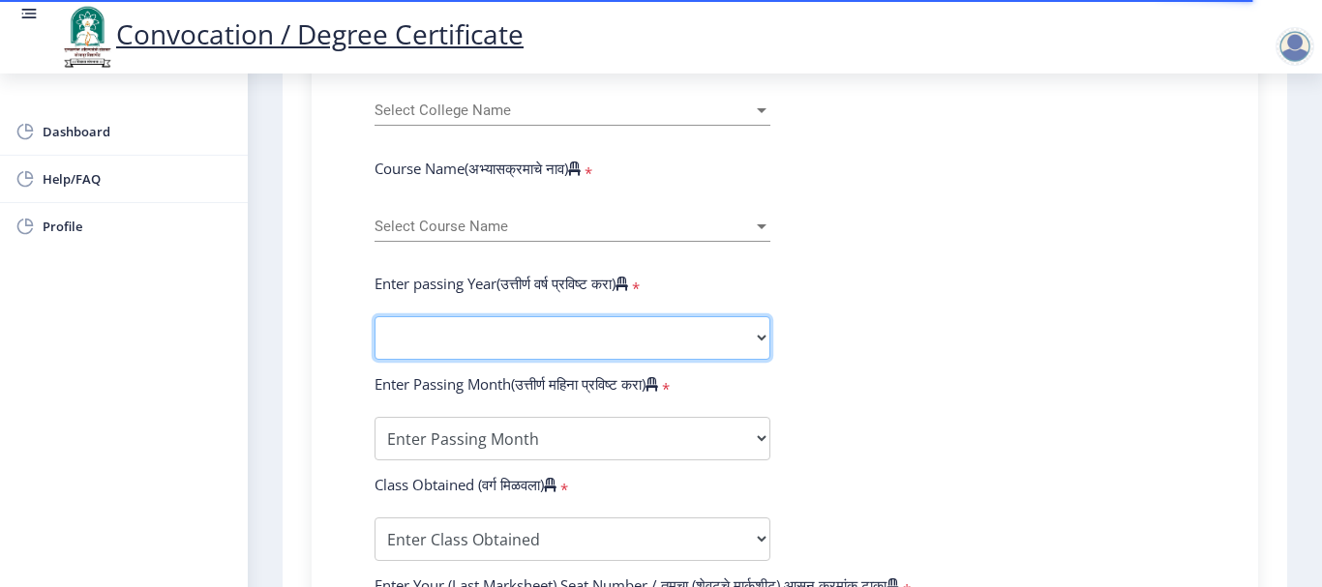
click at [619, 324] on select "2025 2024 2023 2022 2021 2020 2019 2018 2017 2016 2015 2014 2013 2012 2011 2010…" at bounding box center [572, 338] width 396 height 44
select select "2022"
click at [374, 316] on select "2025 2024 2023 2022 2021 2020 2019 2018 2017 2016 2015 2014 2013 2012 2011 2010…" at bounding box center [572, 338] width 396 height 44
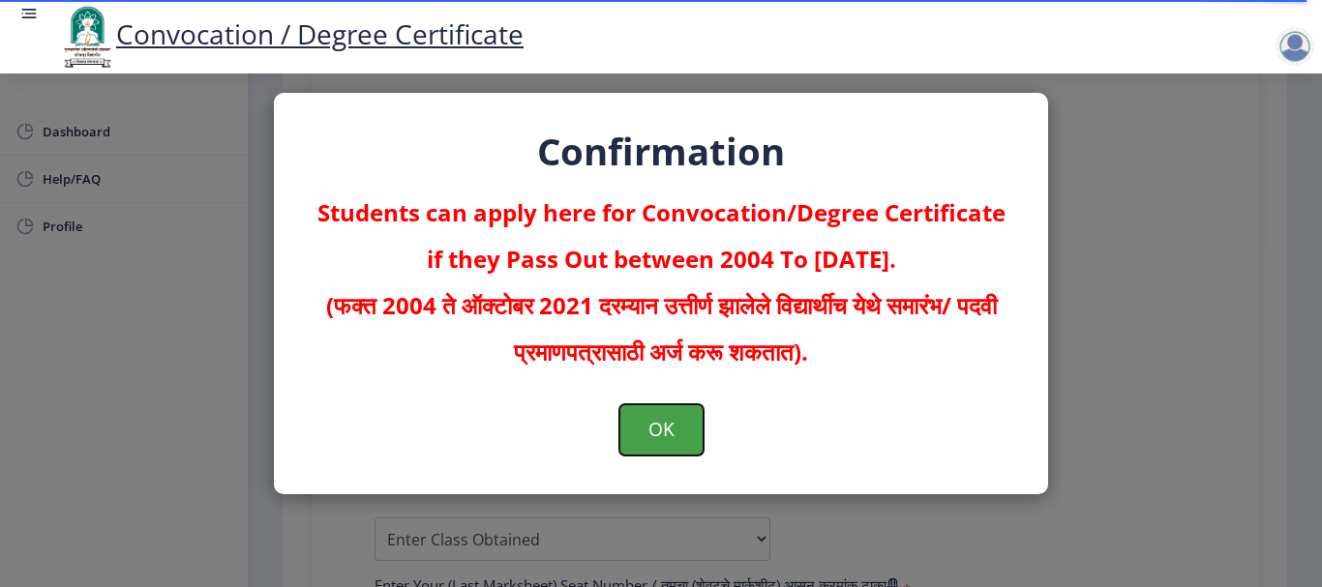
click at [693, 441] on button "OK" at bounding box center [661, 429] width 84 height 50
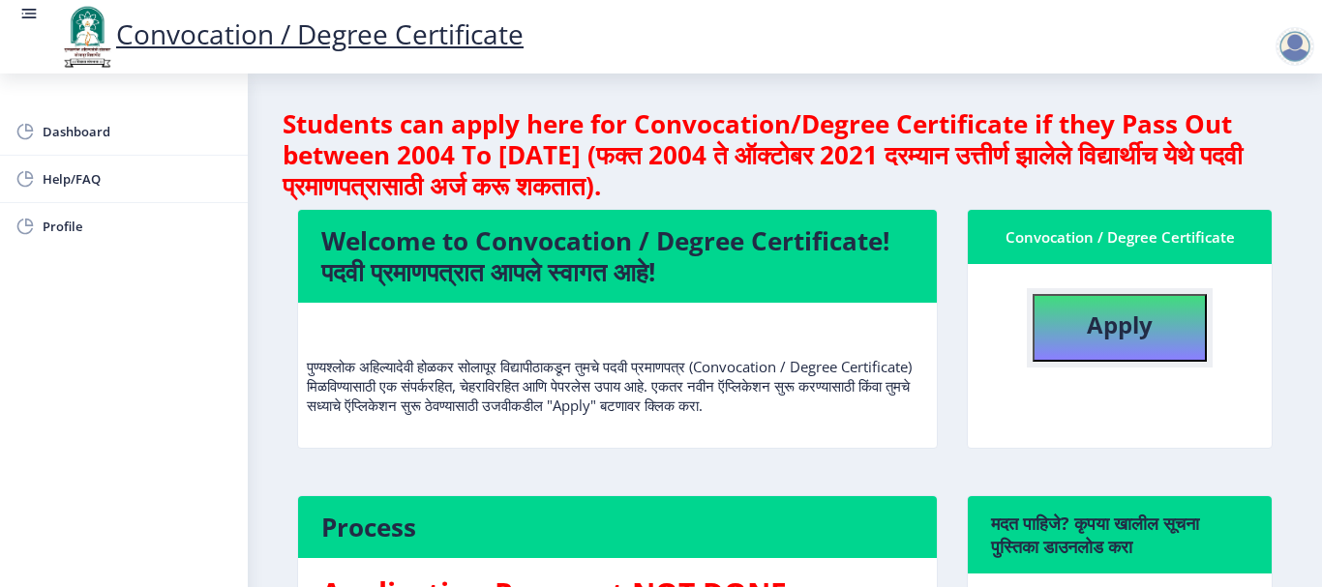
click at [1131, 331] on b "Apply" at bounding box center [1120, 325] width 66 height 32
select select
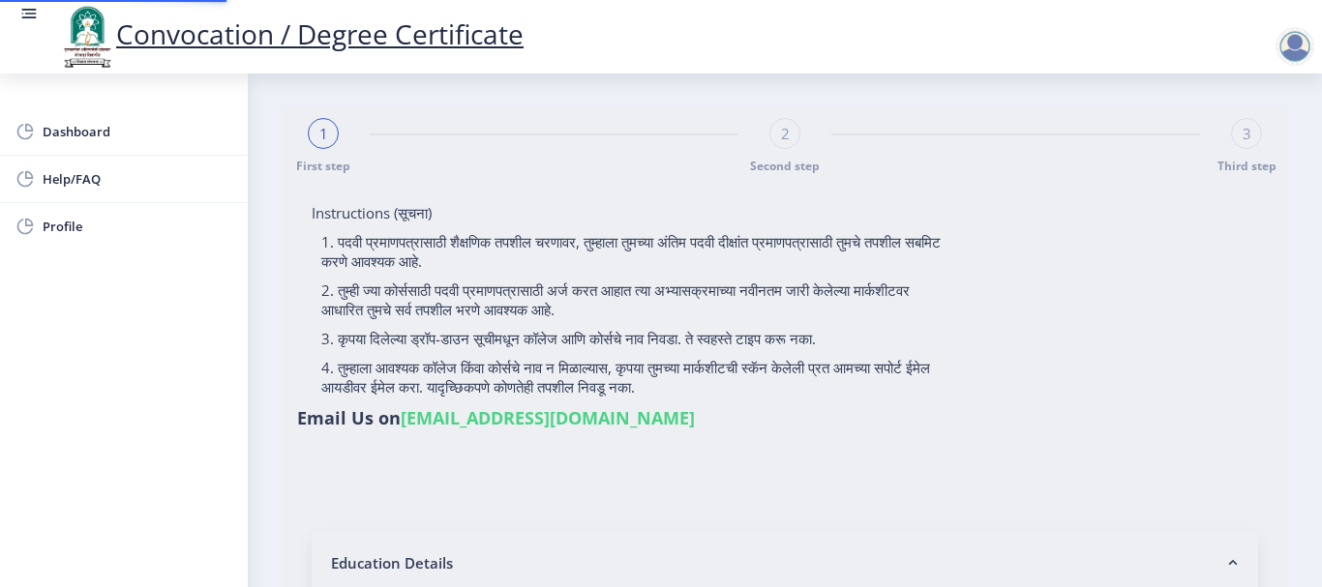
type input "MENASANGI [PERSON_NAME]"
type input "KAMALABAI"
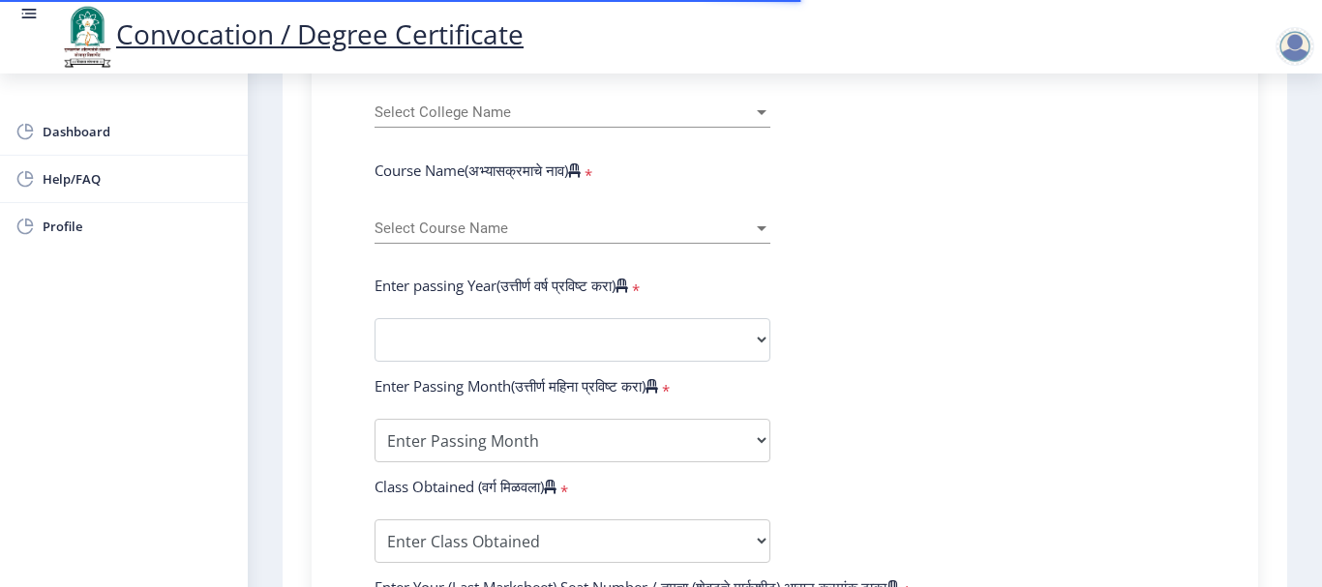
scroll to position [774, 0]
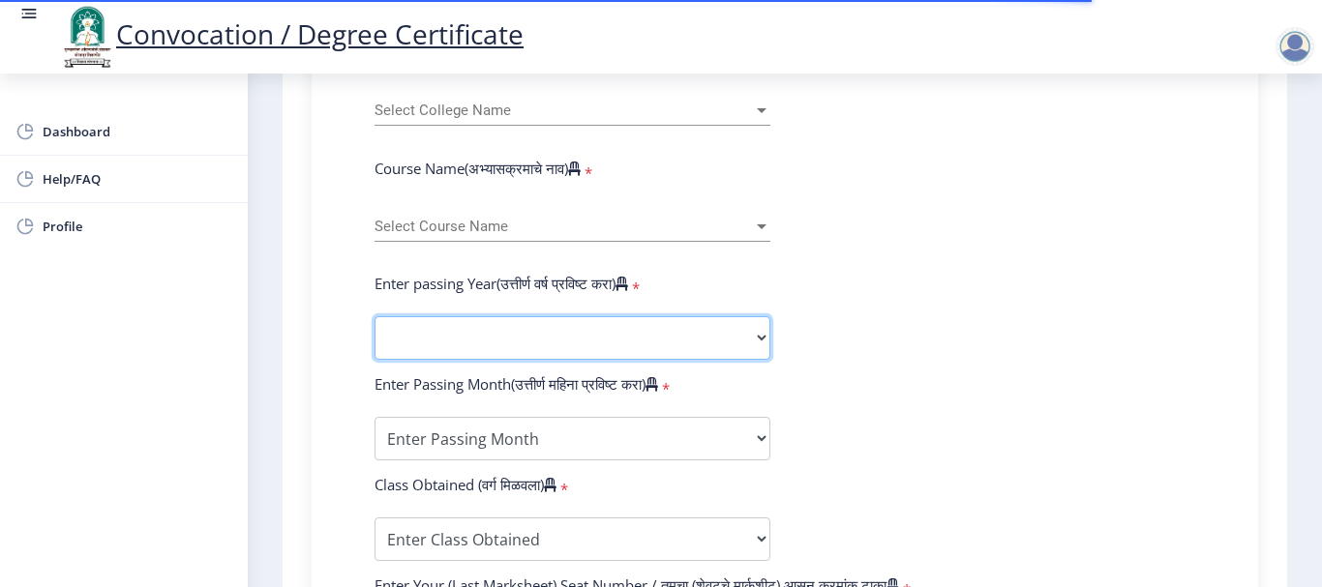
click at [567, 343] on select "2025 2024 2023 2022 2021 2020 2019 2018 2017 2016 2015 2014 2013 2012 2011 2010…" at bounding box center [572, 338] width 396 height 44
click at [374, 316] on select "2025 2024 2023 2022 2021 2020 2019 2018 2017 2016 2015 2014 2013 2012 2011 2010…" at bounding box center [572, 338] width 396 height 44
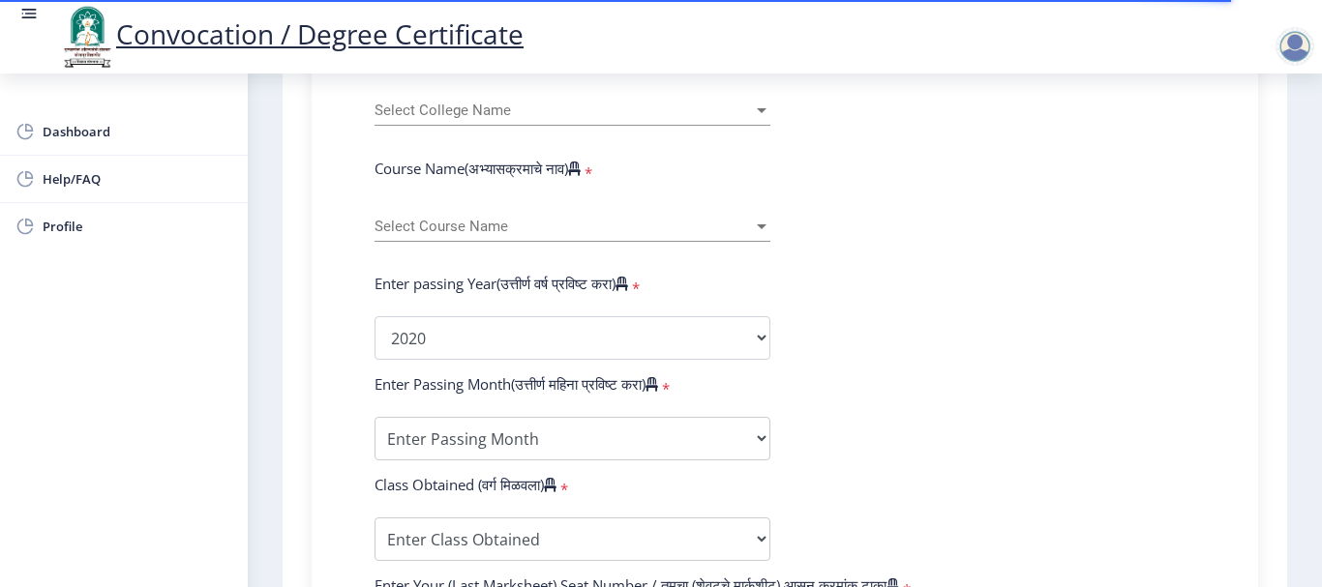
click at [1078, 311] on form "Enter Your PRN Number (तुमचा पीआरएन (कायम नोंदणी क्रमांक) एंटर करा) * Student T…" at bounding box center [785, 353] width 850 height 1026
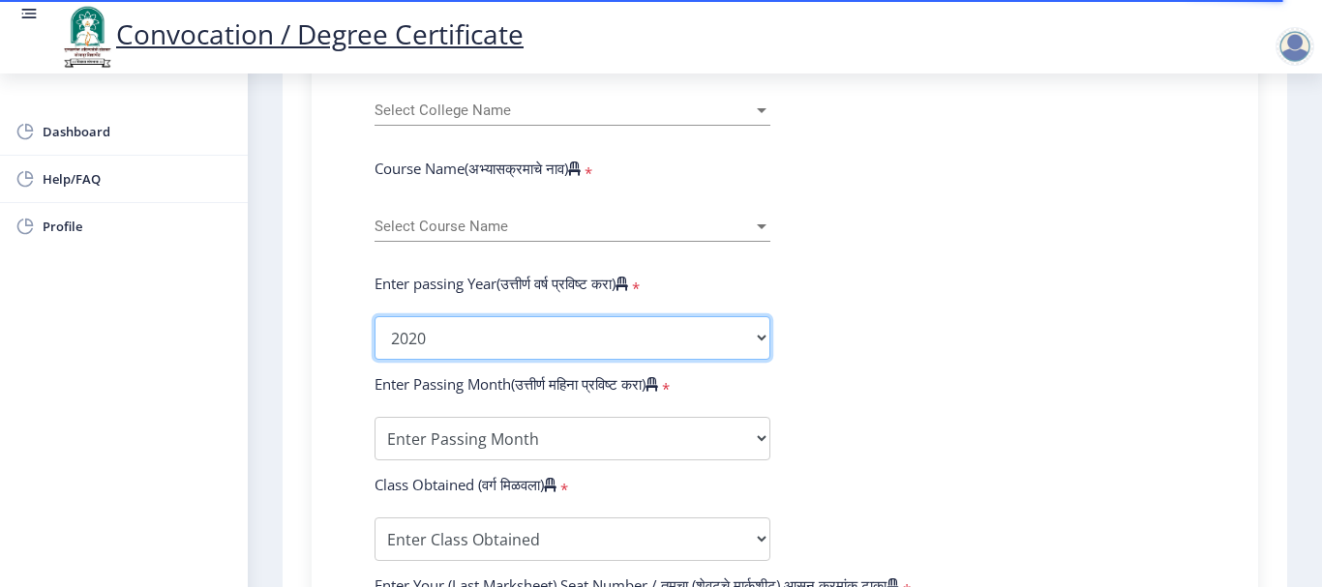
click at [666, 347] on select "2025 2024 2023 2022 2021 2020 2019 2018 2017 2016 2015 2014 2013 2012 2011 2010…" at bounding box center [572, 338] width 396 height 44
click at [374, 316] on select "2025 2024 2023 2022 2021 2020 2019 2018 2017 2016 2015 2014 2013 2012 2011 2010…" at bounding box center [572, 338] width 396 height 44
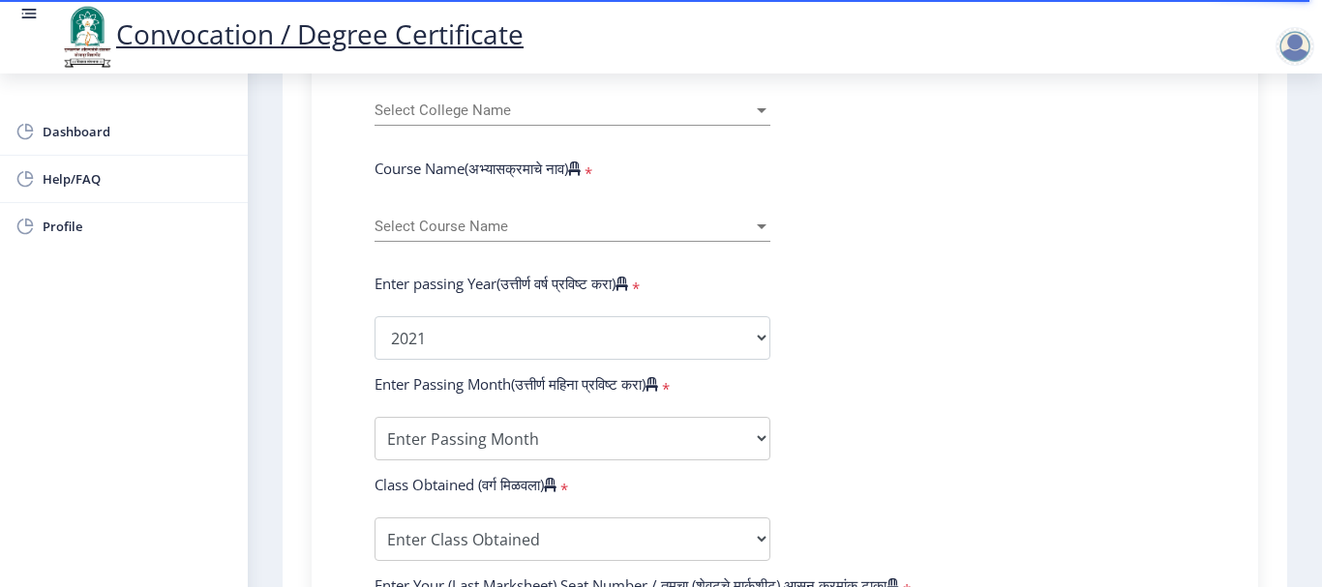
click at [970, 336] on form "Enter Your PRN Number (तुमचा पीआरएन (कायम नोंदणी क्रमांक) एंटर करा) * Student T…" at bounding box center [785, 353] width 850 height 1026
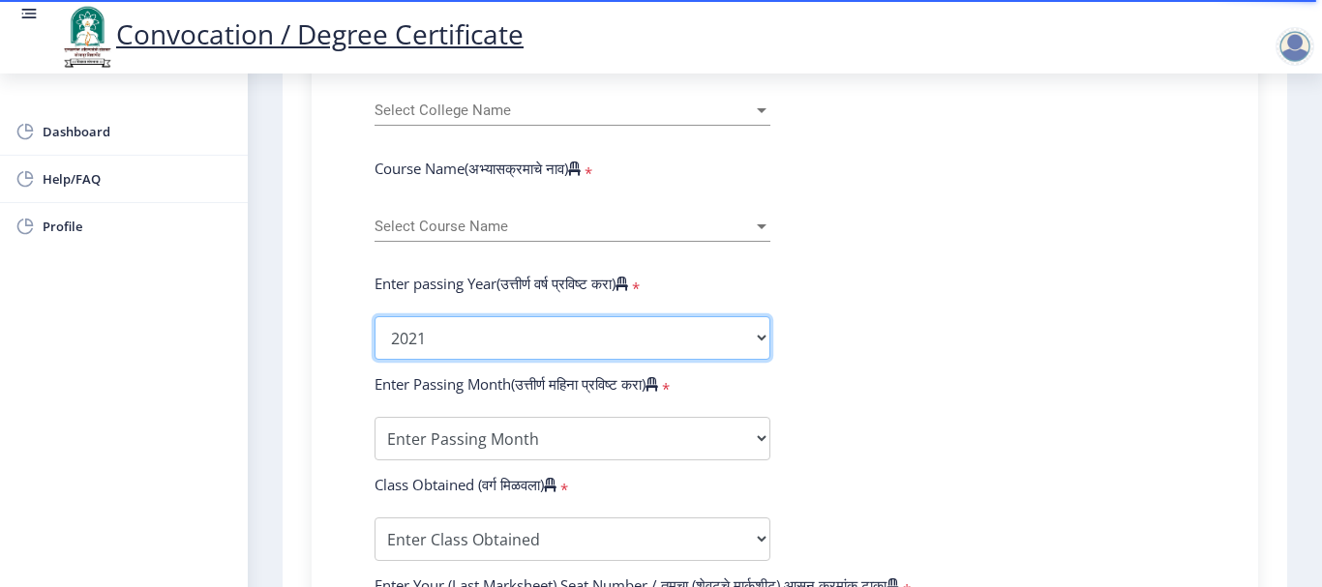
click at [707, 333] on select "2025 2024 2023 2022 2021 2020 2019 2018 2017 2016 2015 2014 2013 2012 2011 2010…" at bounding box center [572, 338] width 396 height 44
select select "2022"
click at [374, 316] on select "2025 2024 2023 2022 2021 2020 2019 2018 2017 2016 2015 2014 2013 2012 2011 2010…" at bounding box center [572, 338] width 396 height 44
